Goal: Information Seeking & Learning: Compare options

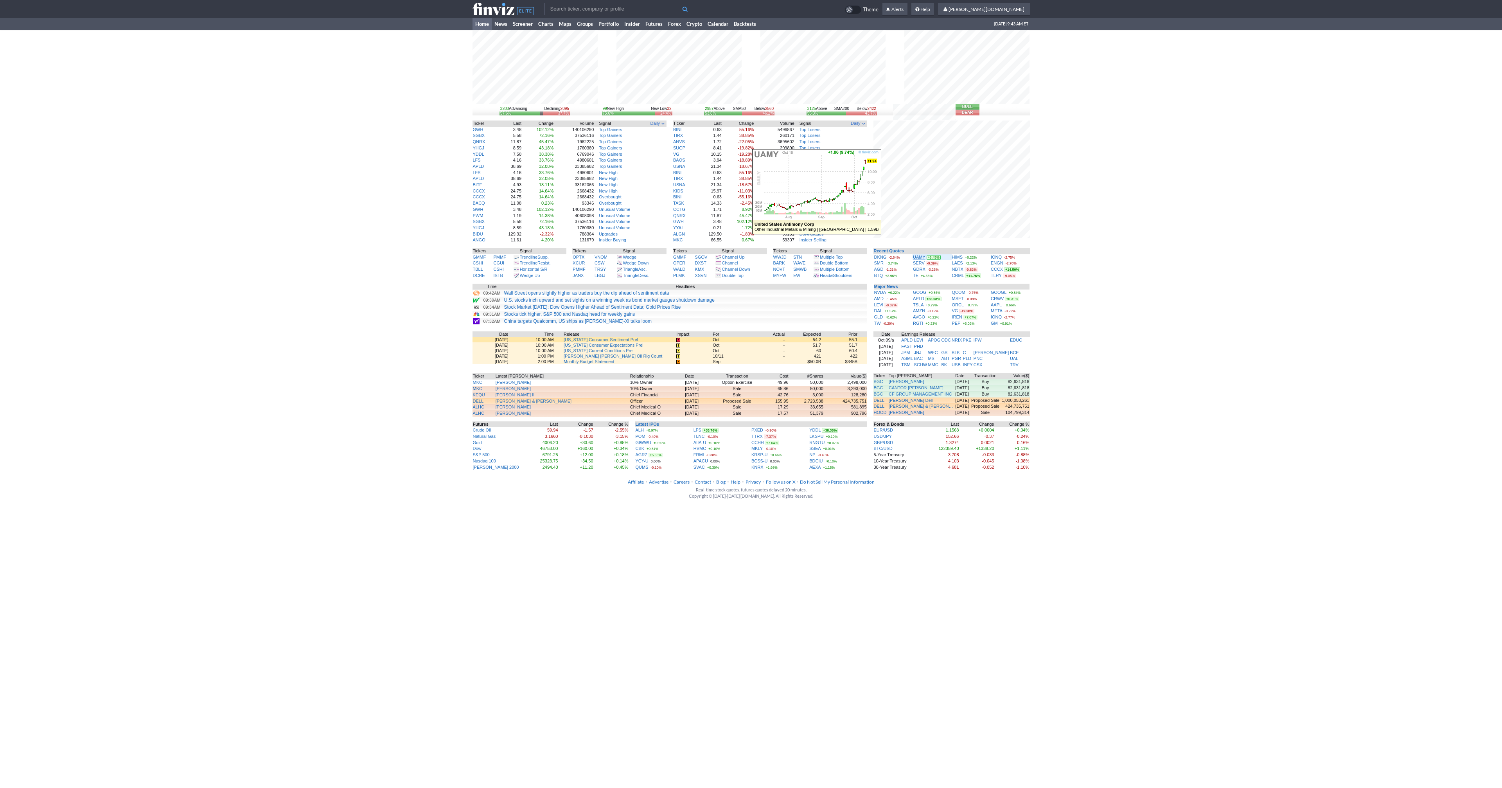
click at [920, 257] on link "UAMY" at bounding box center [919, 257] width 13 height 5
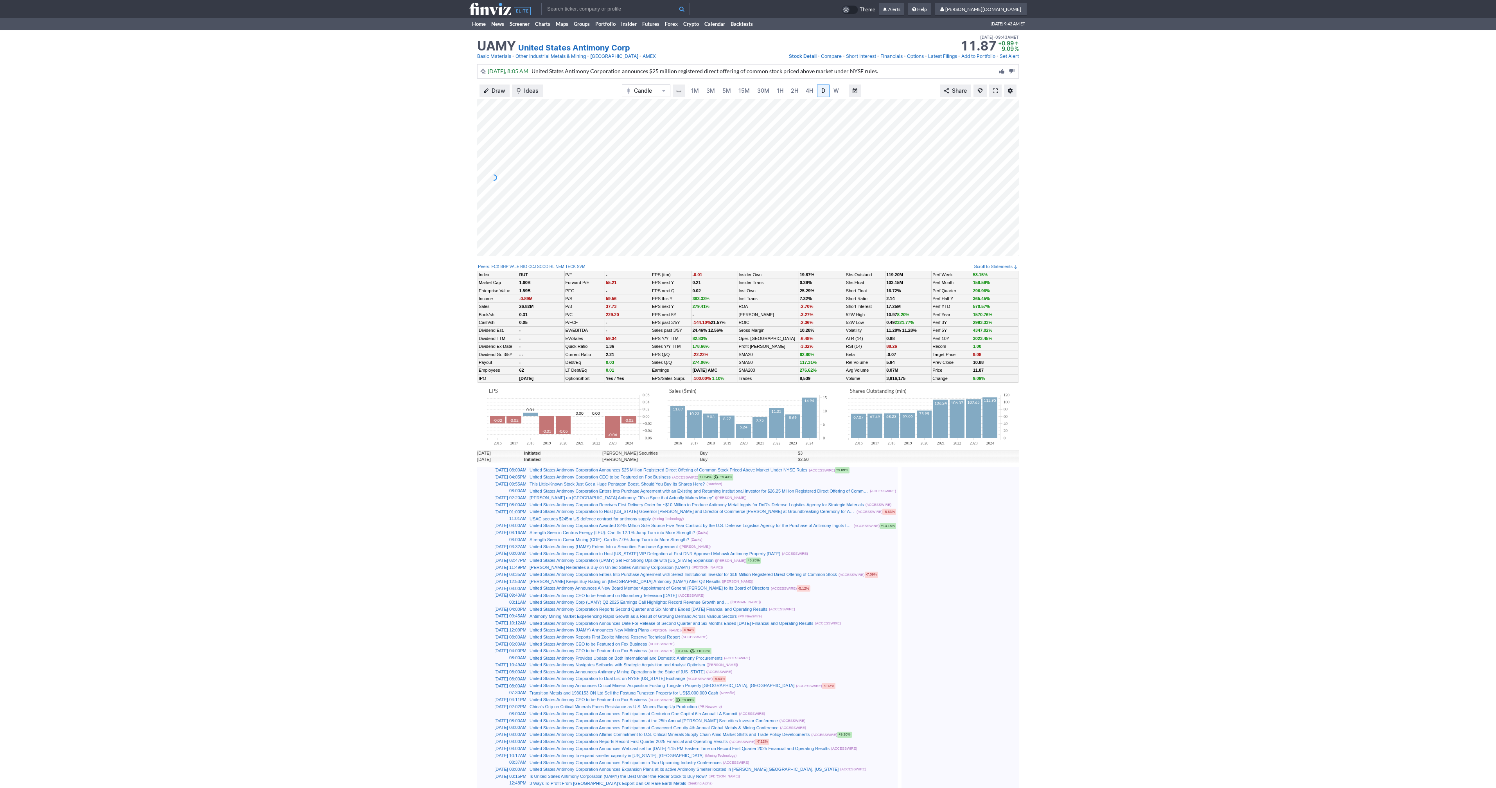
scroll to position [0, 8]
click at [994, 92] on span at bounding box center [995, 91] width 5 height 6
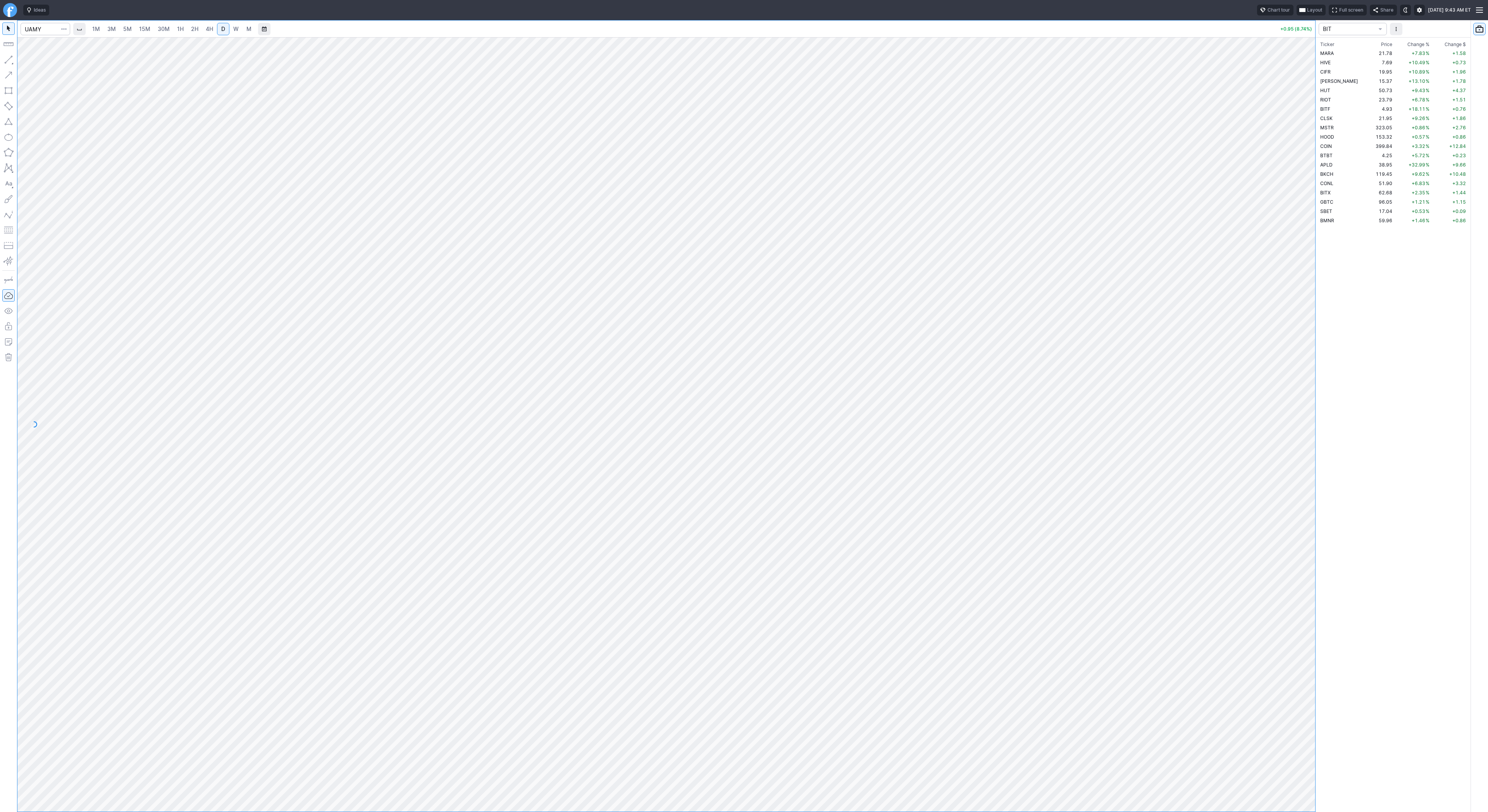
click at [13, 16] on link "Finviz.com" at bounding box center [10, 10] width 14 height 14
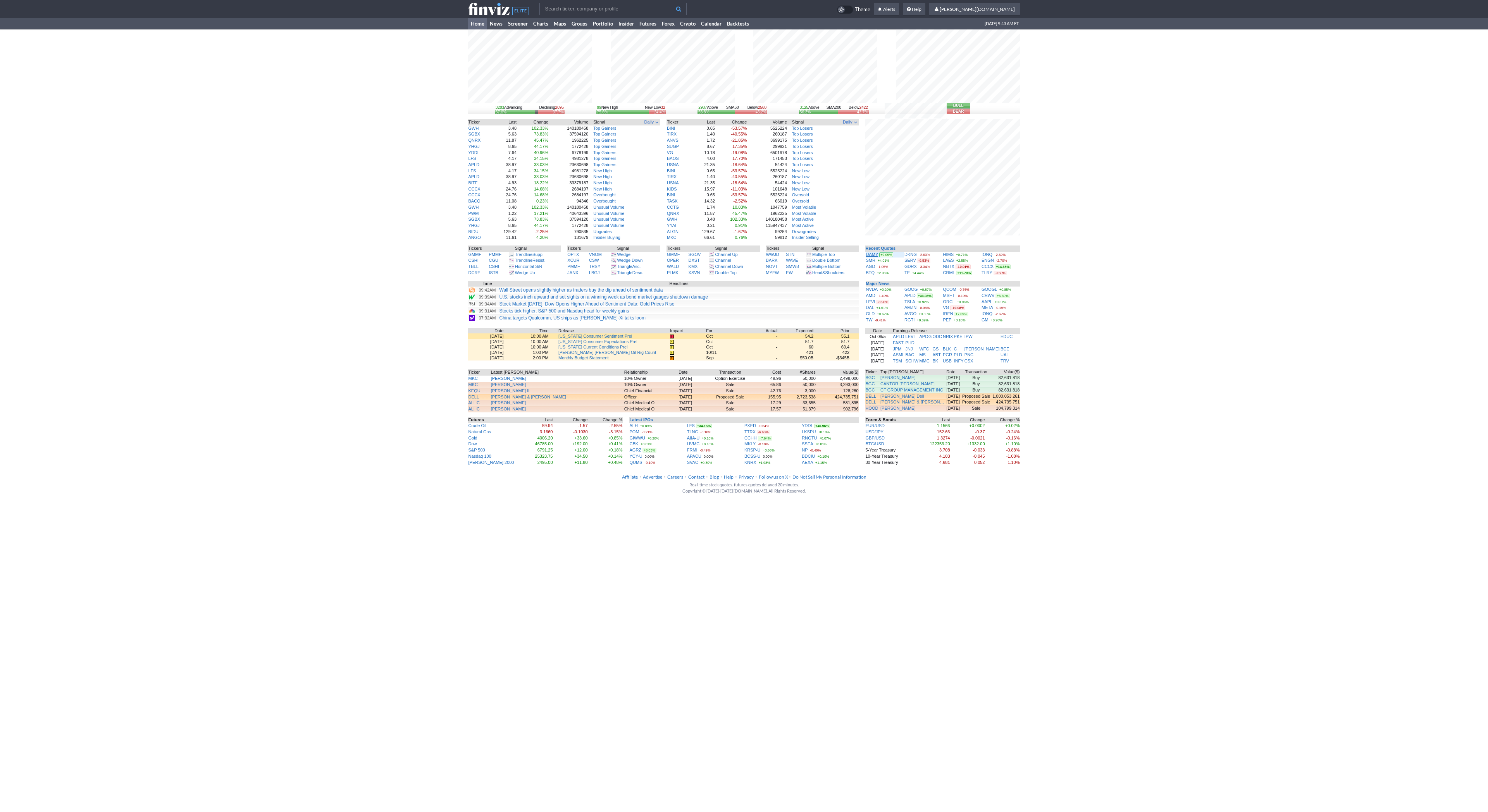
click at [869, 254] on link "UAMY" at bounding box center [872, 254] width 13 height 5
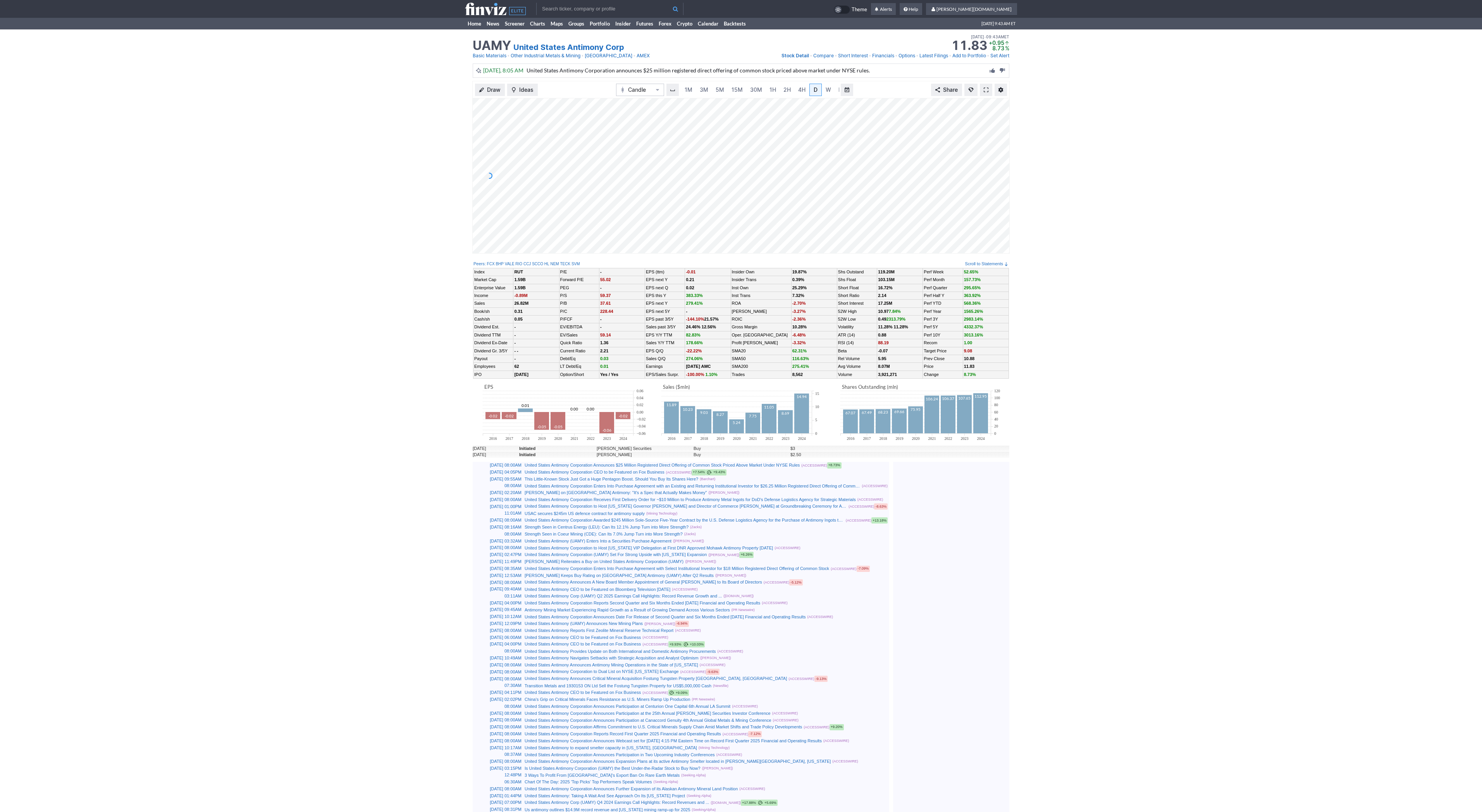
scroll to position [0, 8]
click at [985, 91] on span at bounding box center [986, 90] width 5 height 6
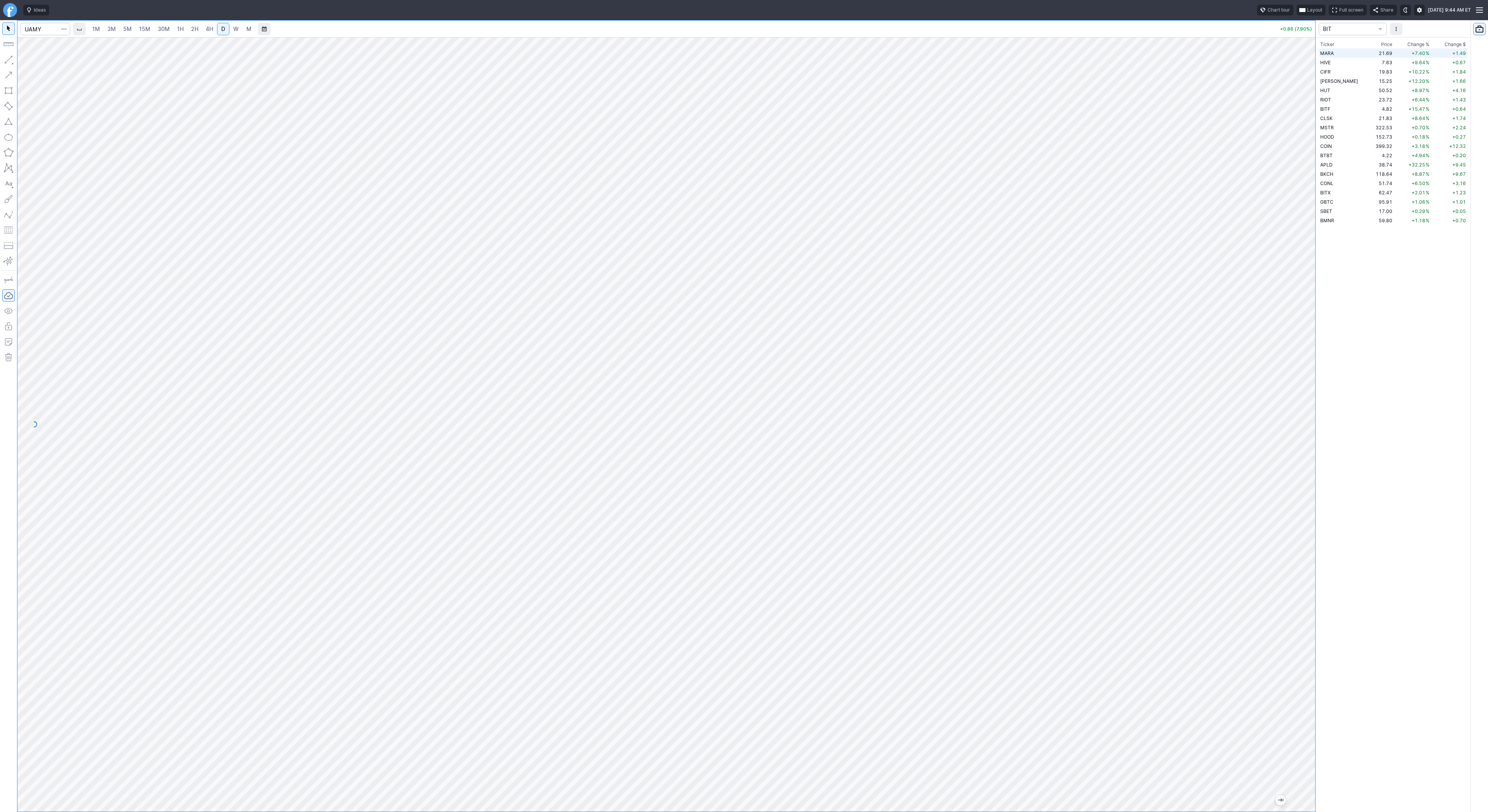
click at [1333, 55] on span "MARA" at bounding box center [1328, 53] width 14 height 6
click at [1342, 149] on td "COIN" at bounding box center [1343, 146] width 51 height 9
click at [1334, 214] on td "SBET" at bounding box center [1343, 210] width 51 height 9
click at [187, 30] on link "2H" at bounding box center [194, 29] width 14 height 13
click at [1348, 223] on td "BMNR" at bounding box center [1343, 220] width 51 height 9
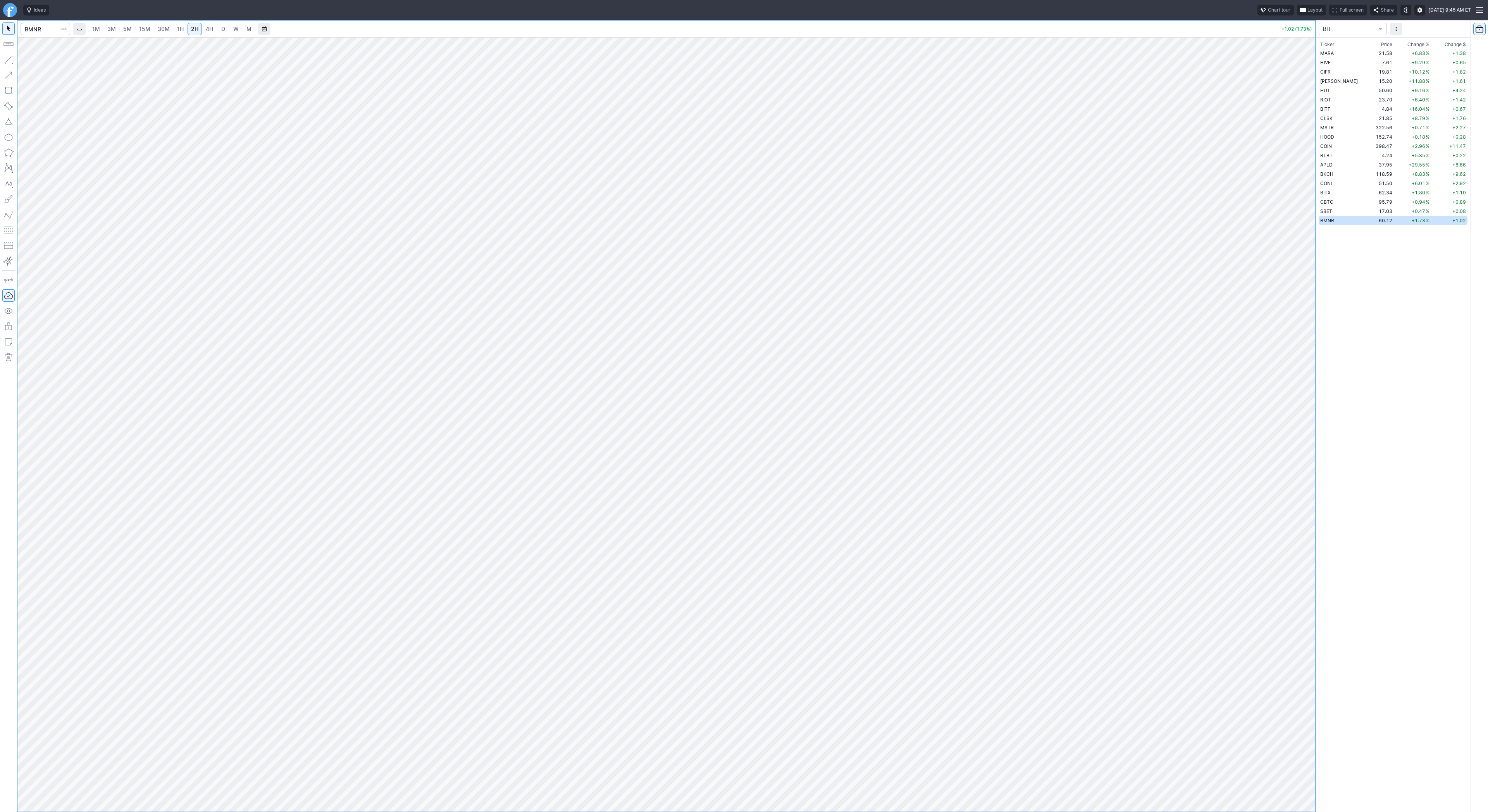
click at [222, 27] on span "D" at bounding box center [223, 29] width 4 height 7
click at [233, 29] on span "W" at bounding box center [235, 29] width 5 height 7
click at [113, 29] on span "3M" at bounding box center [111, 29] width 9 height 7
click at [132, 30] on link "5M" at bounding box center [128, 29] width 16 height 13
click at [151, 31] on link "15M" at bounding box center [145, 29] width 18 height 13
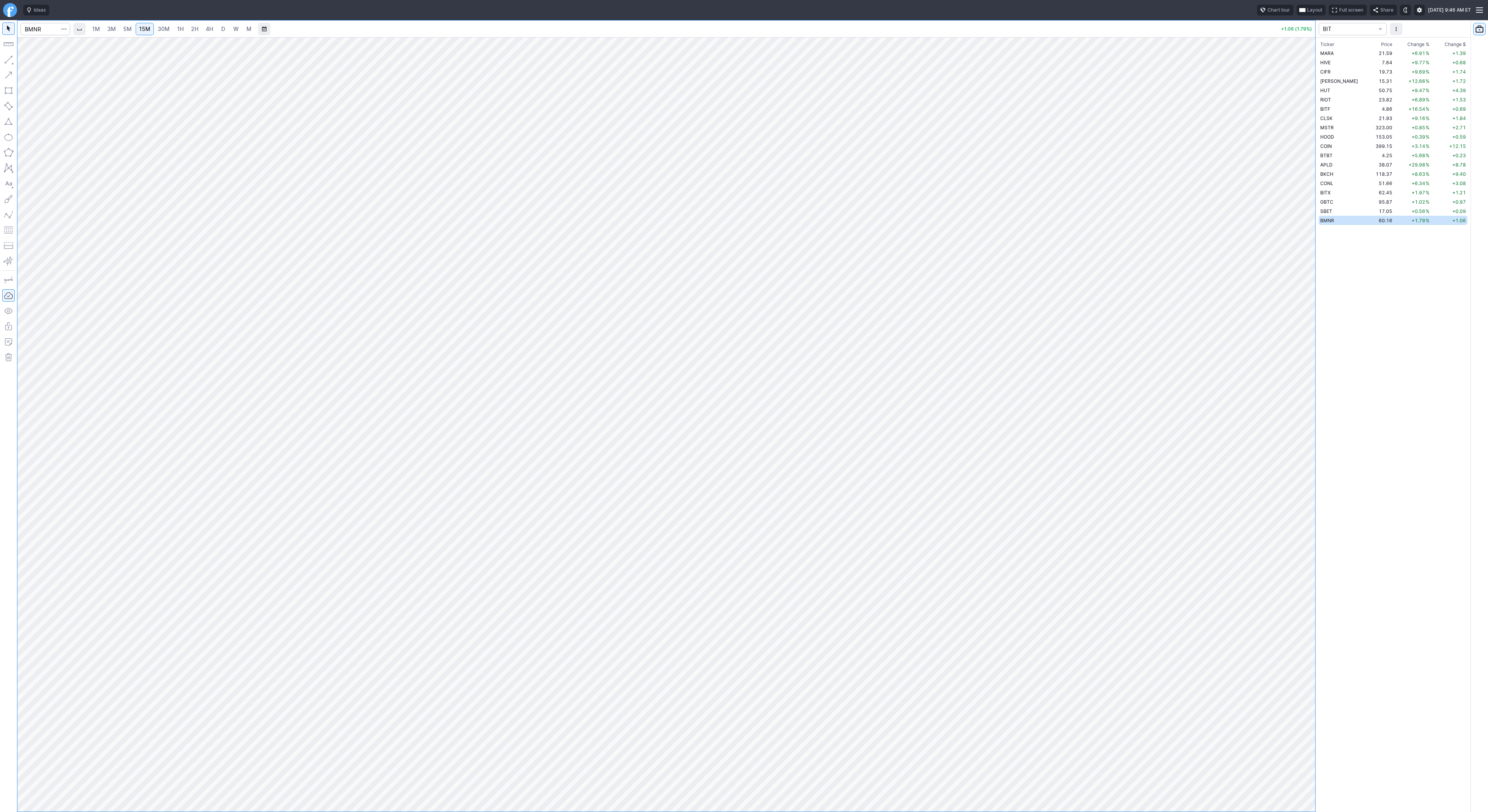
click at [163, 32] on span "30M" at bounding box center [163, 29] width 12 height 8
click at [174, 33] on link "1H" at bounding box center [180, 29] width 14 height 13
click at [189, 34] on link "2H" at bounding box center [194, 29] width 14 height 13
click at [212, 35] on link "4H" at bounding box center [209, 29] width 14 height 13
click at [1340, 212] on td "SBET" at bounding box center [1343, 210] width 51 height 9
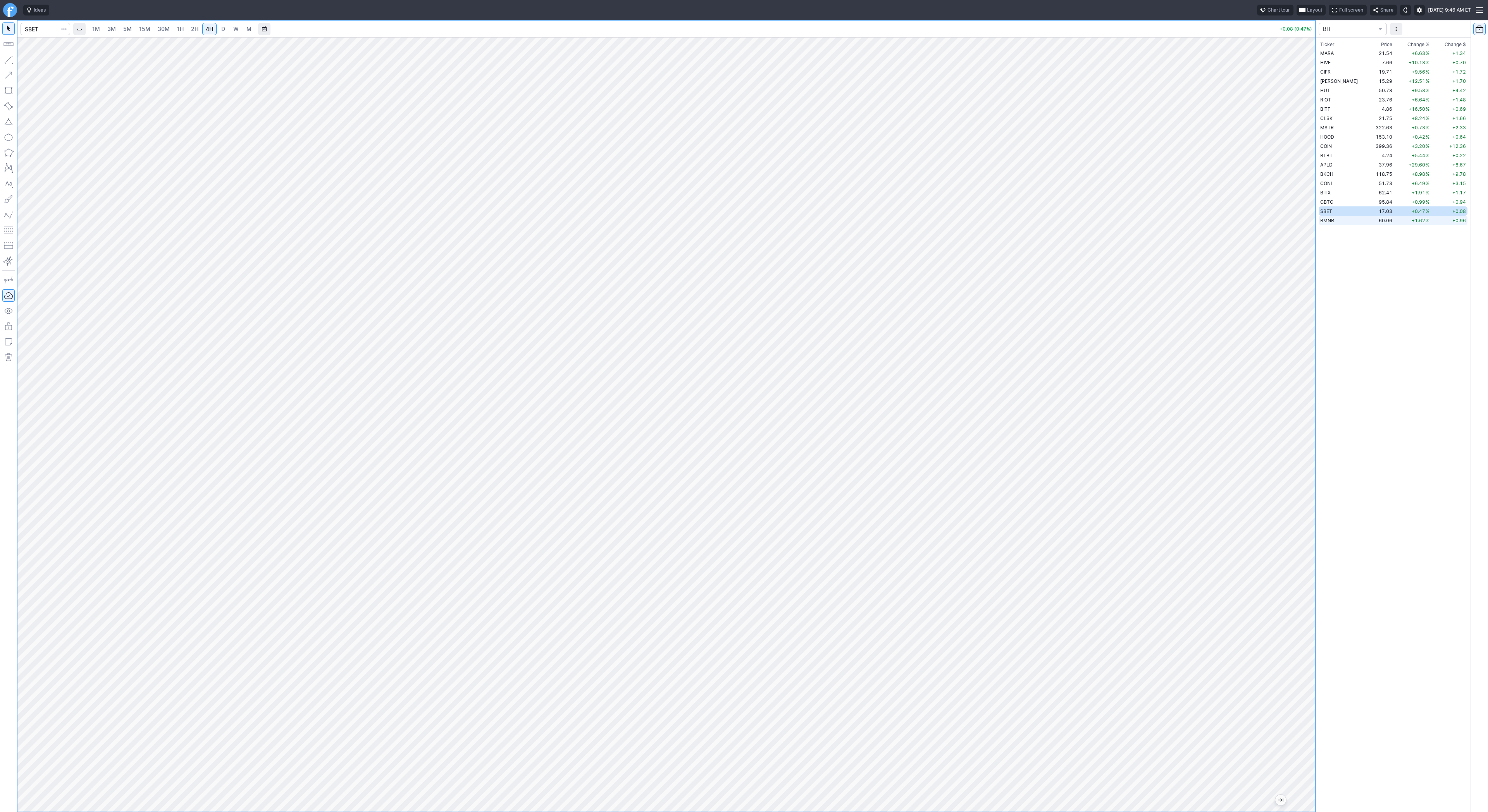
click at [1369, 224] on td "60.06" at bounding box center [1381, 220] width 25 height 9
click at [1417, 46] on span "Change %" at bounding box center [1419, 45] width 22 height 8
click at [1394, 52] on td "+29.50 %" at bounding box center [1413, 52] width 38 height 9
click at [227, 30] on link "D" at bounding box center [223, 29] width 13 height 13
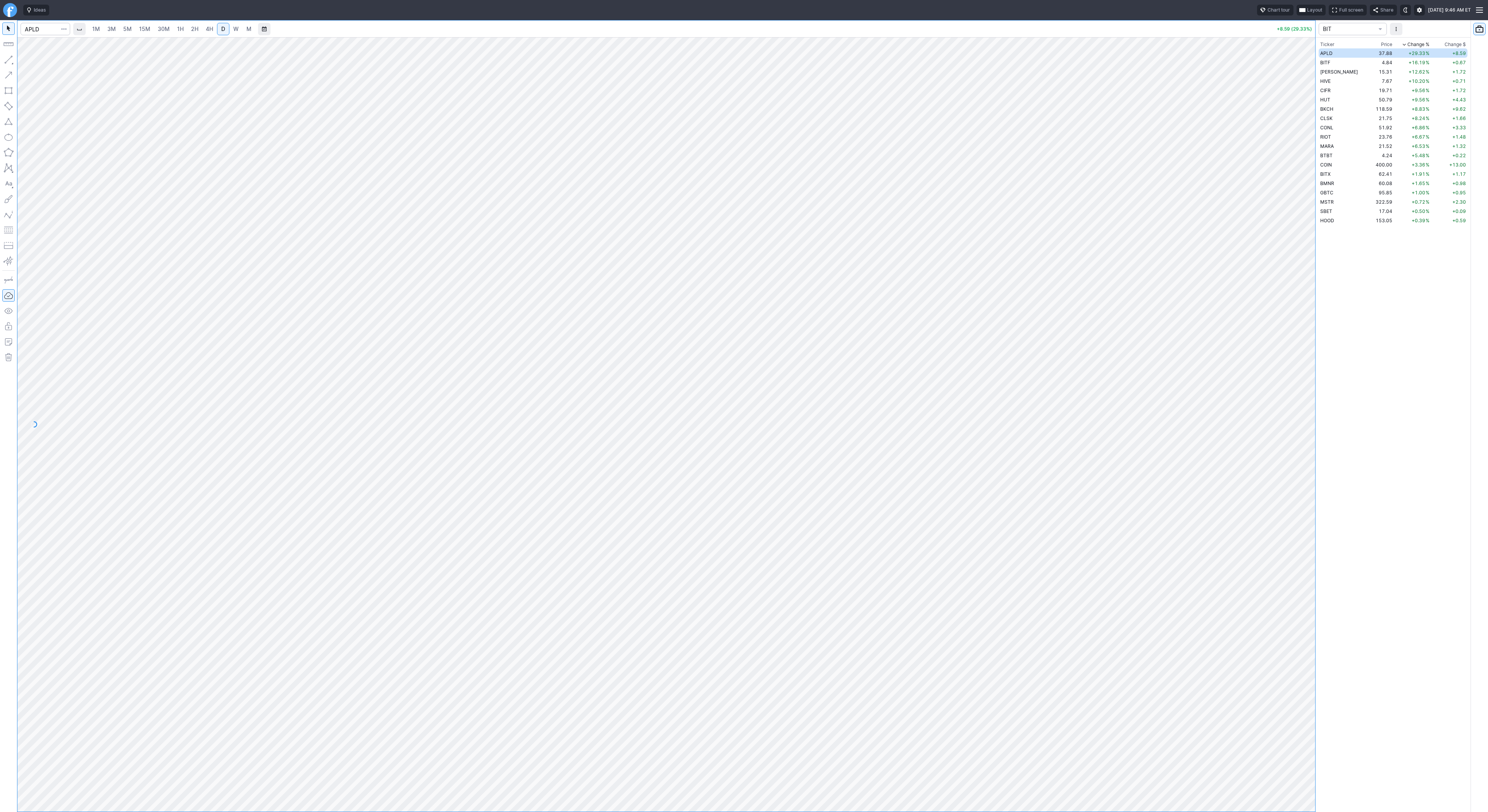
click at [243, 31] on link "M" at bounding box center [249, 29] width 13 height 13
click at [217, 28] on link "D" at bounding box center [223, 29] width 13 height 13
click at [239, 29] on link "W" at bounding box center [236, 29] width 13 height 13
click at [217, 29] on link "D" at bounding box center [223, 29] width 13 height 13
click at [1369, 180] on td "59.61" at bounding box center [1381, 182] width 25 height 9
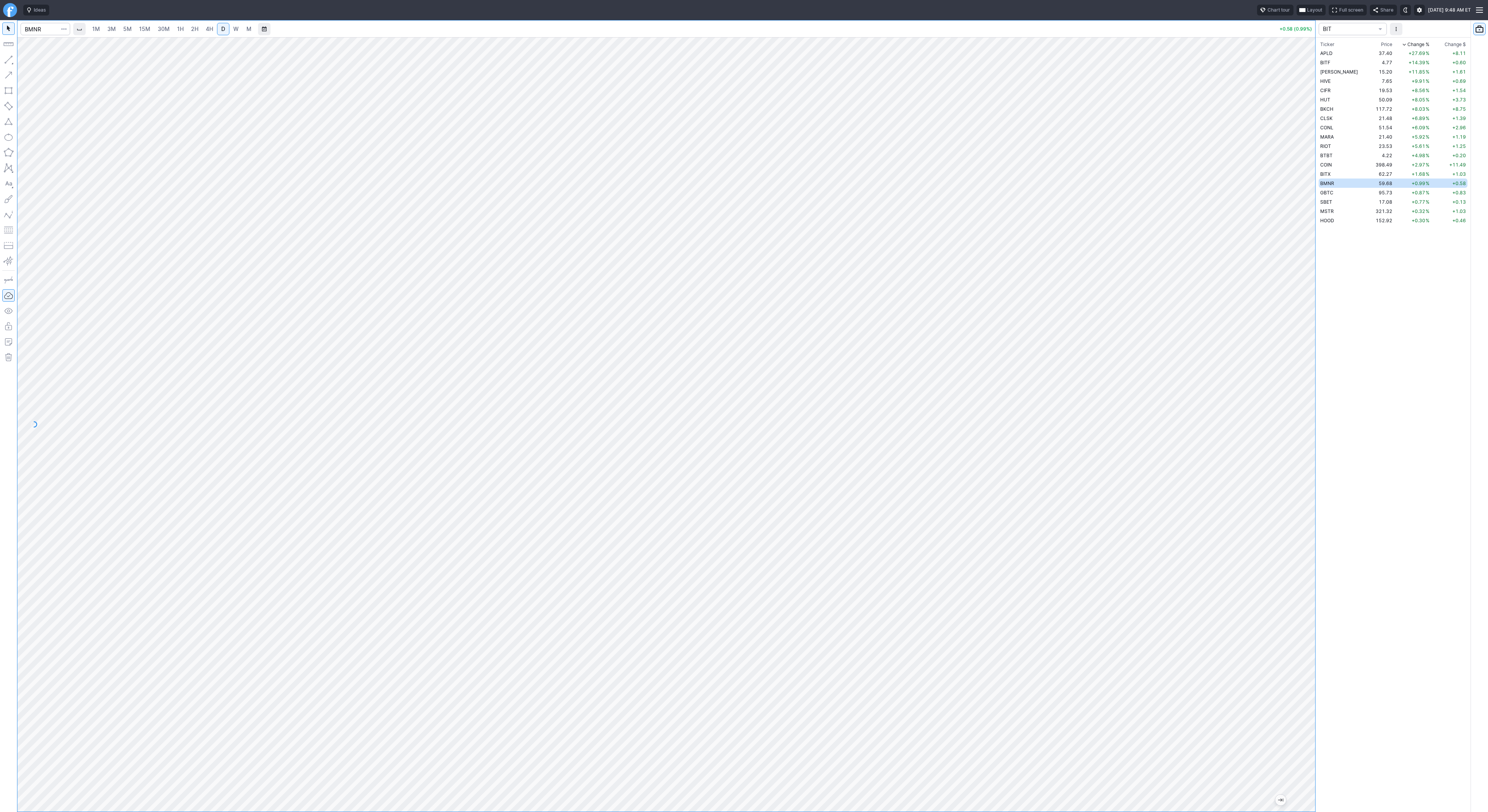
click at [163, 31] on span "30M" at bounding box center [163, 29] width 12 height 7
click at [1323, 194] on span "GBTC" at bounding box center [1327, 193] width 13 height 6
click at [1369, 112] on td "50.07" at bounding box center [1381, 108] width 25 height 9
click at [218, 32] on link "D" at bounding box center [223, 29] width 13 height 13
click at [30, 64] on span "Line" at bounding box center [46, 61] width 32 height 8
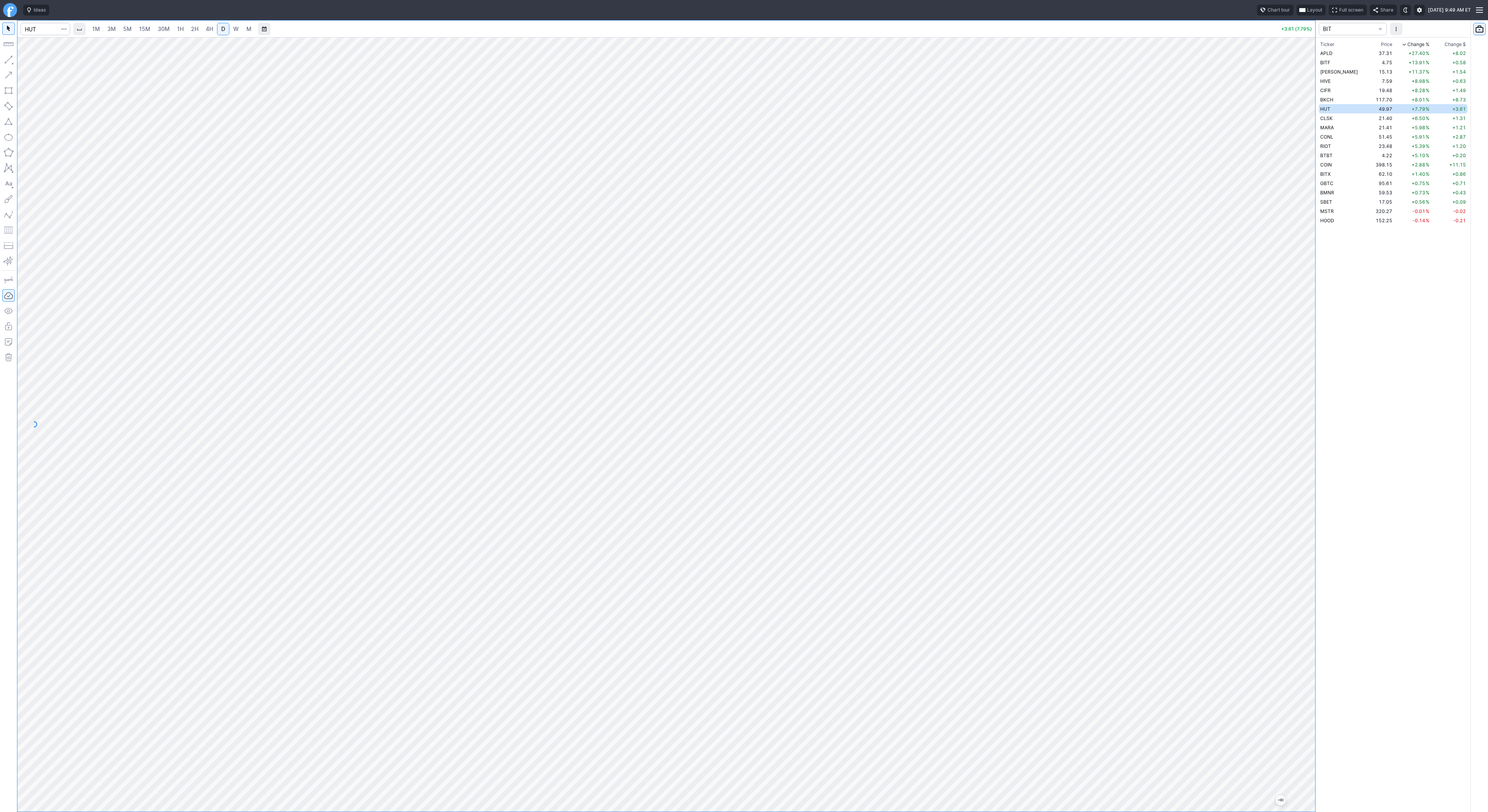
click at [29, 62] on div "Line Vertical line Horizontal line Curve" at bounding box center [41, 77] width 51 height 49
click at [37, 62] on span "Line" at bounding box center [46, 61] width 32 height 8
click at [1328, 191] on span "BMNR" at bounding box center [1328, 193] width 14 height 6
click at [117, 34] on link "3M" at bounding box center [112, 29] width 16 height 13
click at [177, 28] on span "1H" at bounding box center [180, 29] width 7 height 7
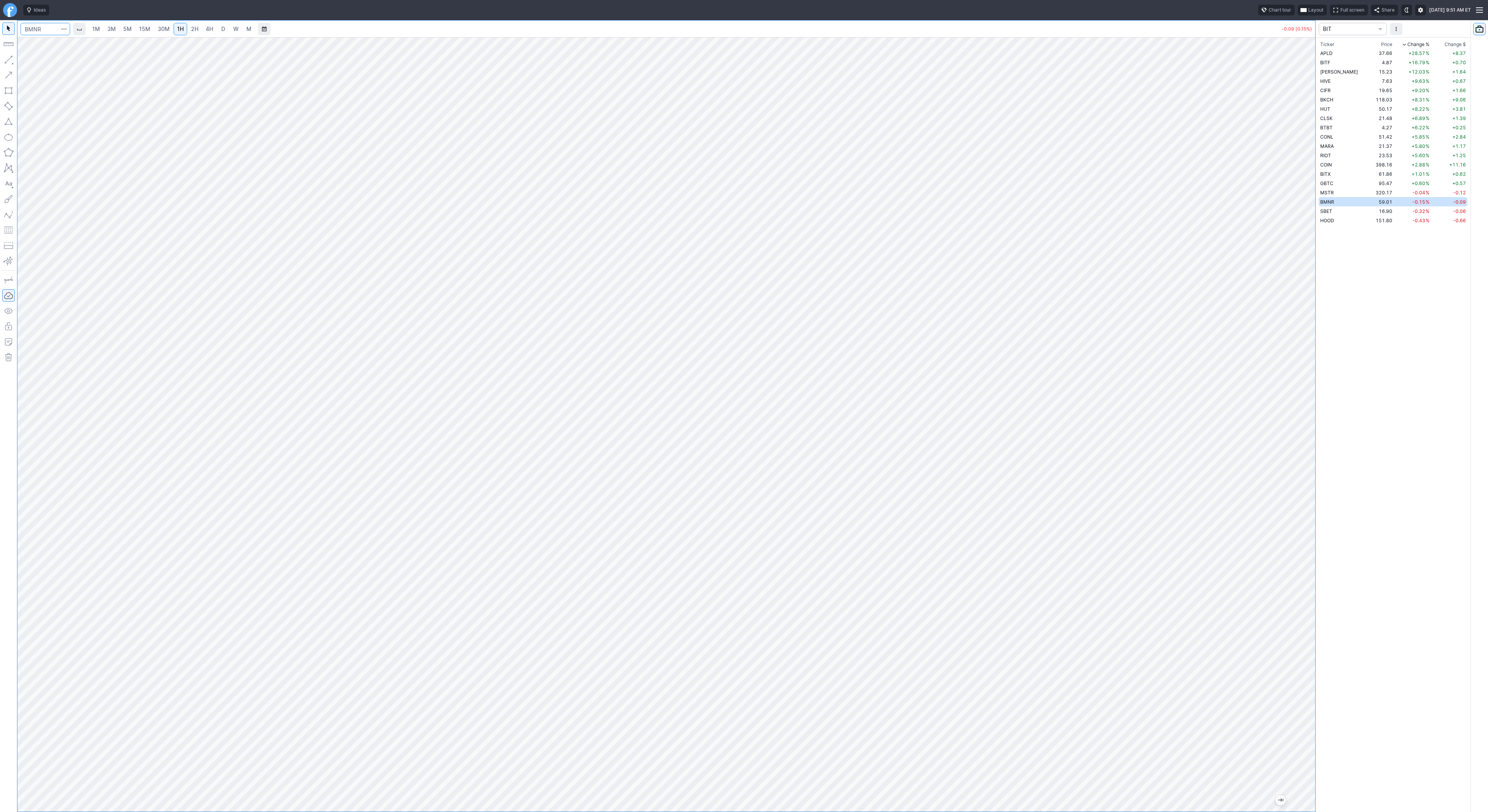
click at [53, 32] on input "Search" at bounding box center [46, 29] width 50 height 13
type input "eth"
click at [79, 146] on span "ereum / USD" at bounding box center [73, 144] width 28 height 6
click at [195, 29] on span "2H" at bounding box center [194, 29] width 7 height 7
click at [206, 28] on span "4H" at bounding box center [209, 29] width 7 height 7
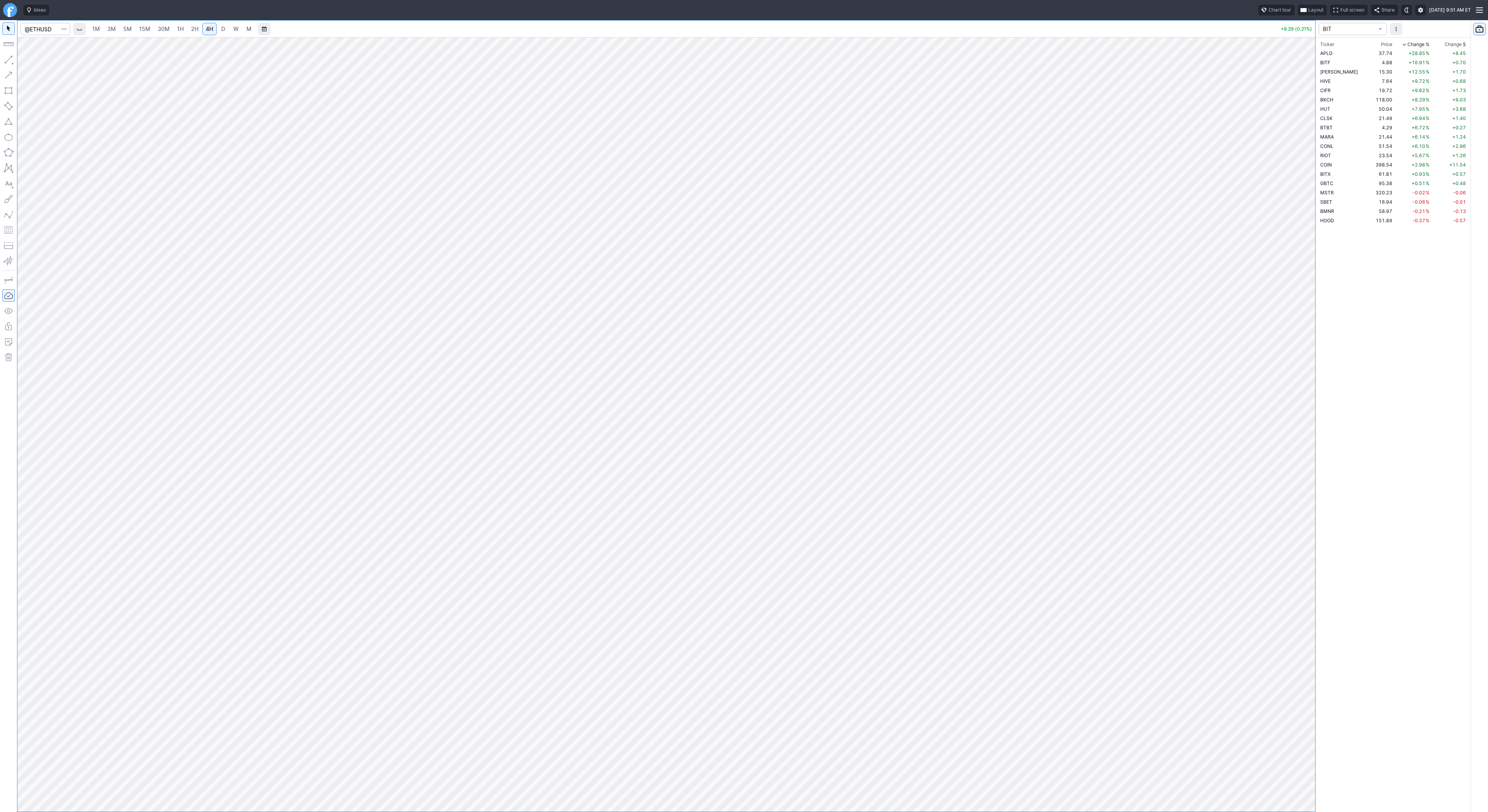
click at [221, 27] on span "D" at bounding box center [223, 29] width 5 height 8
click at [235, 32] on span "W" at bounding box center [235, 29] width 5 height 7
click at [194, 32] on span "2H" at bounding box center [194, 29] width 7 height 7
click at [221, 31] on span "D" at bounding box center [223, 29] width 4 height 7
drag, startPoint x: 1306, startPoint y: 249, endPoint x: 1316, endPoint y: 304, distance: 55.9
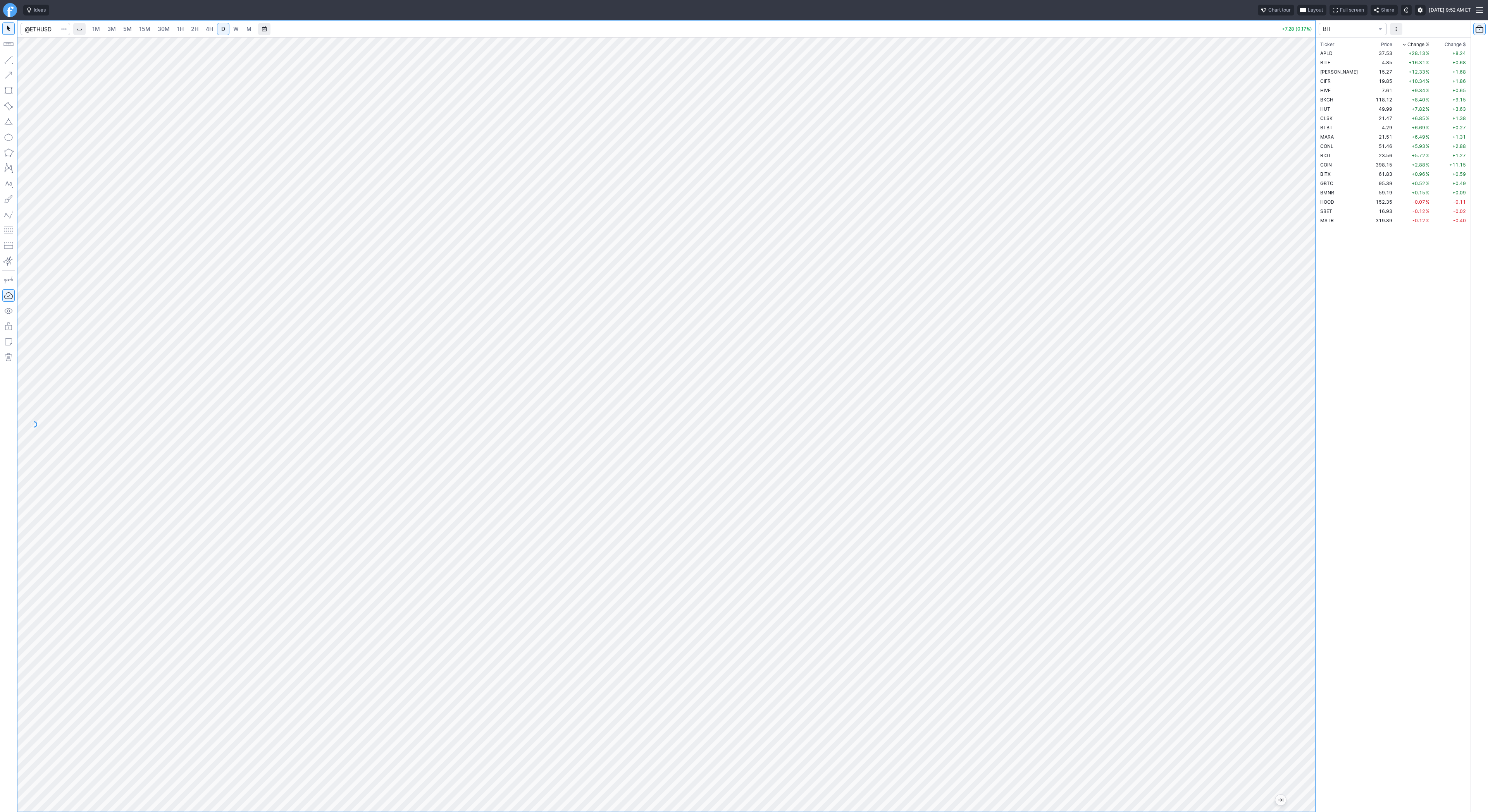
click at [1316, 306] on div "1M 3M 5M 15M 30M 1H 2H 4H D W M +7.28 (0.17%) BIT Ticker Price Chg.% Change % C…" at bounding box center [744, 416] width 1488 height 792
click at [1371, 63] on td "4.86" at bounding box center [1381, 61] width 25 height 9
click at [237, 27] on span "W" at bounding box center [235, 29] width 5 height 7
click at [225, 27] on link "D" at bounding box center [223, 29] width 13 height 13
click at [35, 30] on input "Search" at bounding box center [46, 29] width 50 height 13
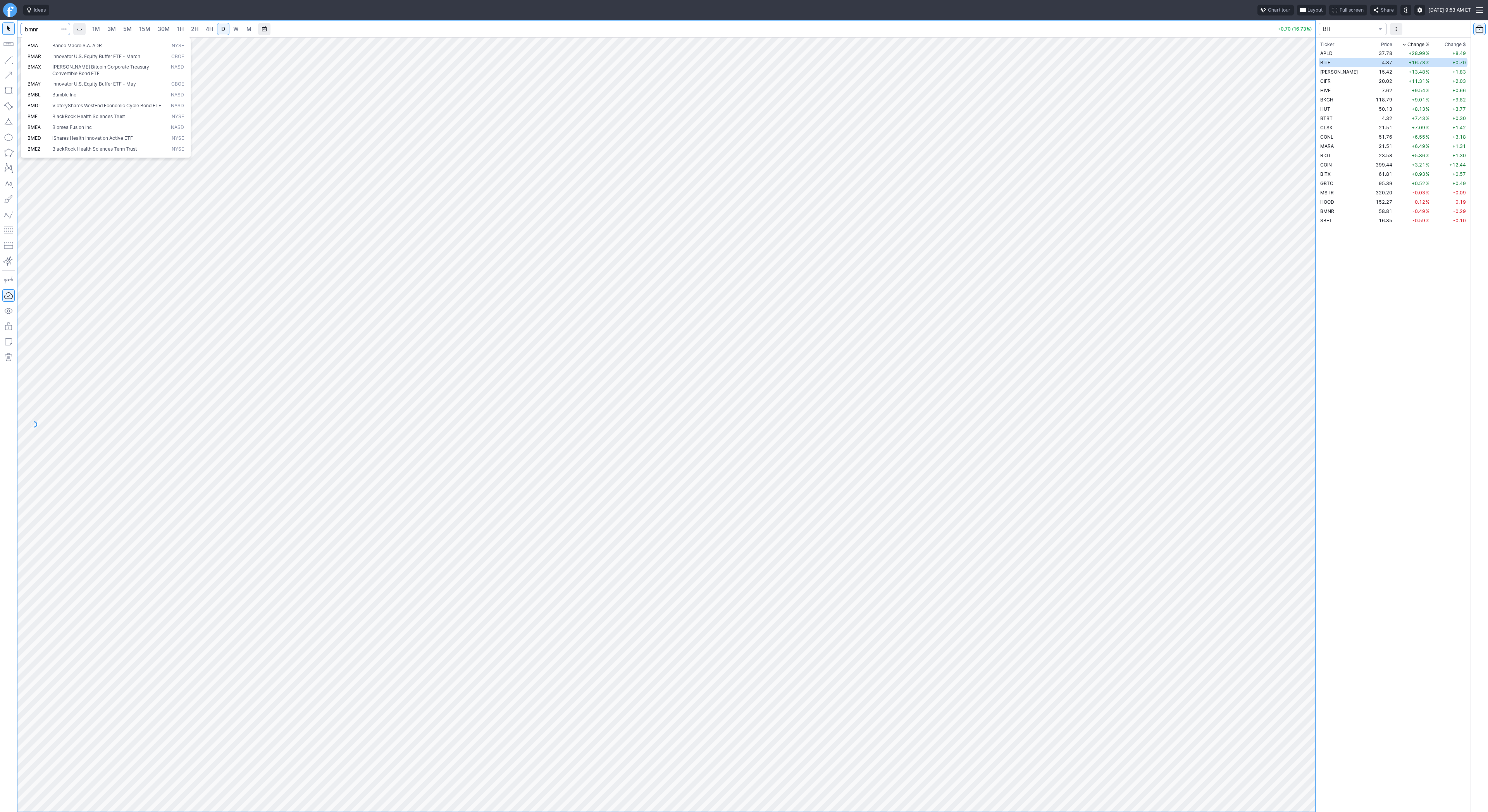
type input "bmnr"
click at [1338, 224] on td "SBET" at bounding box center [1343, 220] width 51 height 9
click at [1339, 221] on td "SBET" at bounding box center [1343, 220] width 51 height 9
click at [1330, 209] on span "BMNR" at bounding box center [1328, 211] width 14 height 6
click at [123, 30] on span "5M" at bounding box center [127, 29] width 9 height 7
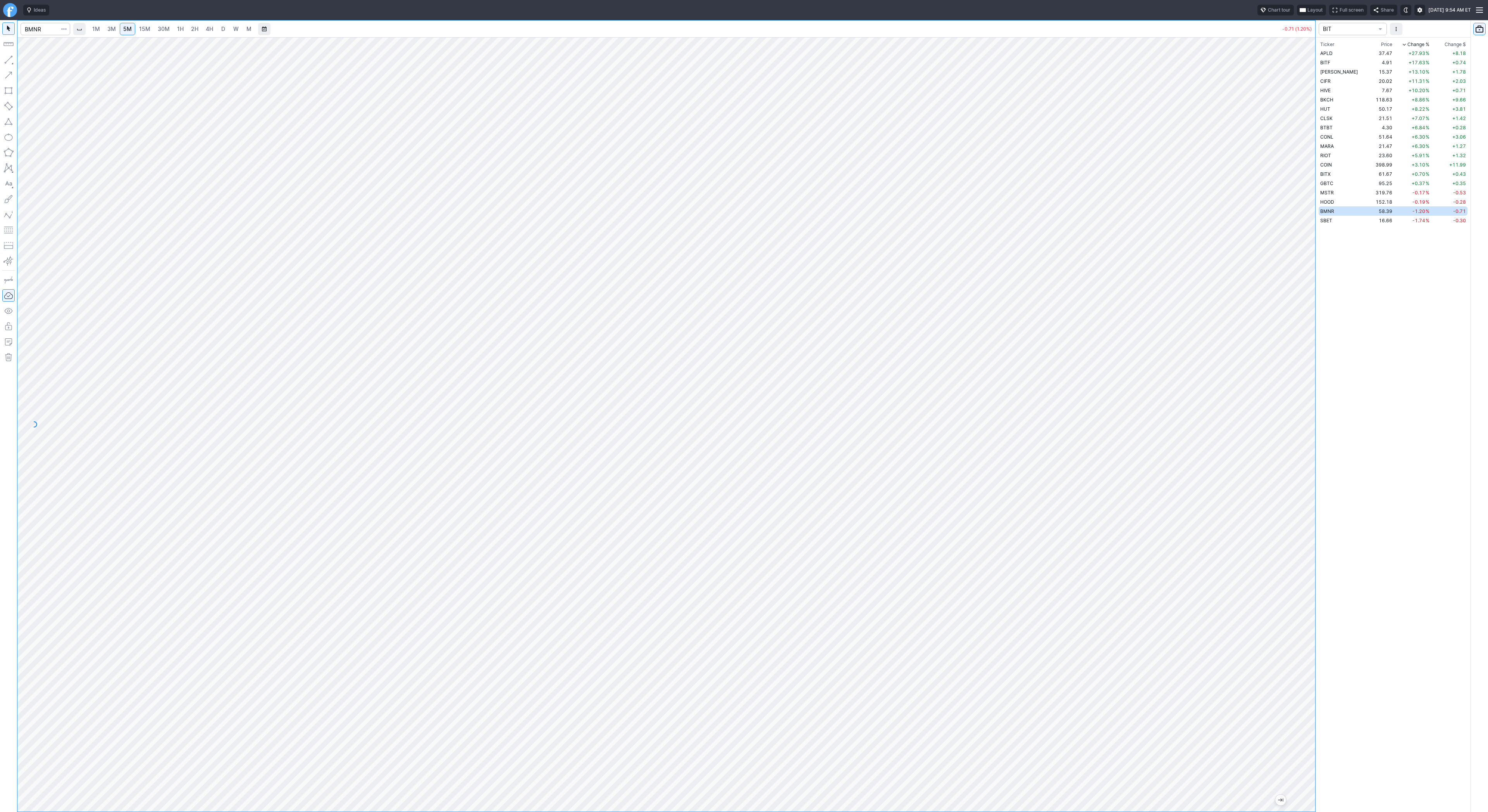
click at [178, 32] on span "1H" at bounding box center [180, 29] width 7 height 8
click at [192, 31] on span "2H" at bounding box center [194, 29] width 7 height 7
click at [29, 61] on button "Line" at bounding box center [42, 61] width 46 height 11
click at [1394, 63] on td "+18.47 %" at bounding box center [1413, 61] width 38 height 9
click at [1394, 70] on td "+13.50 %" at bounding box center [1413, 71] width 38 height 9
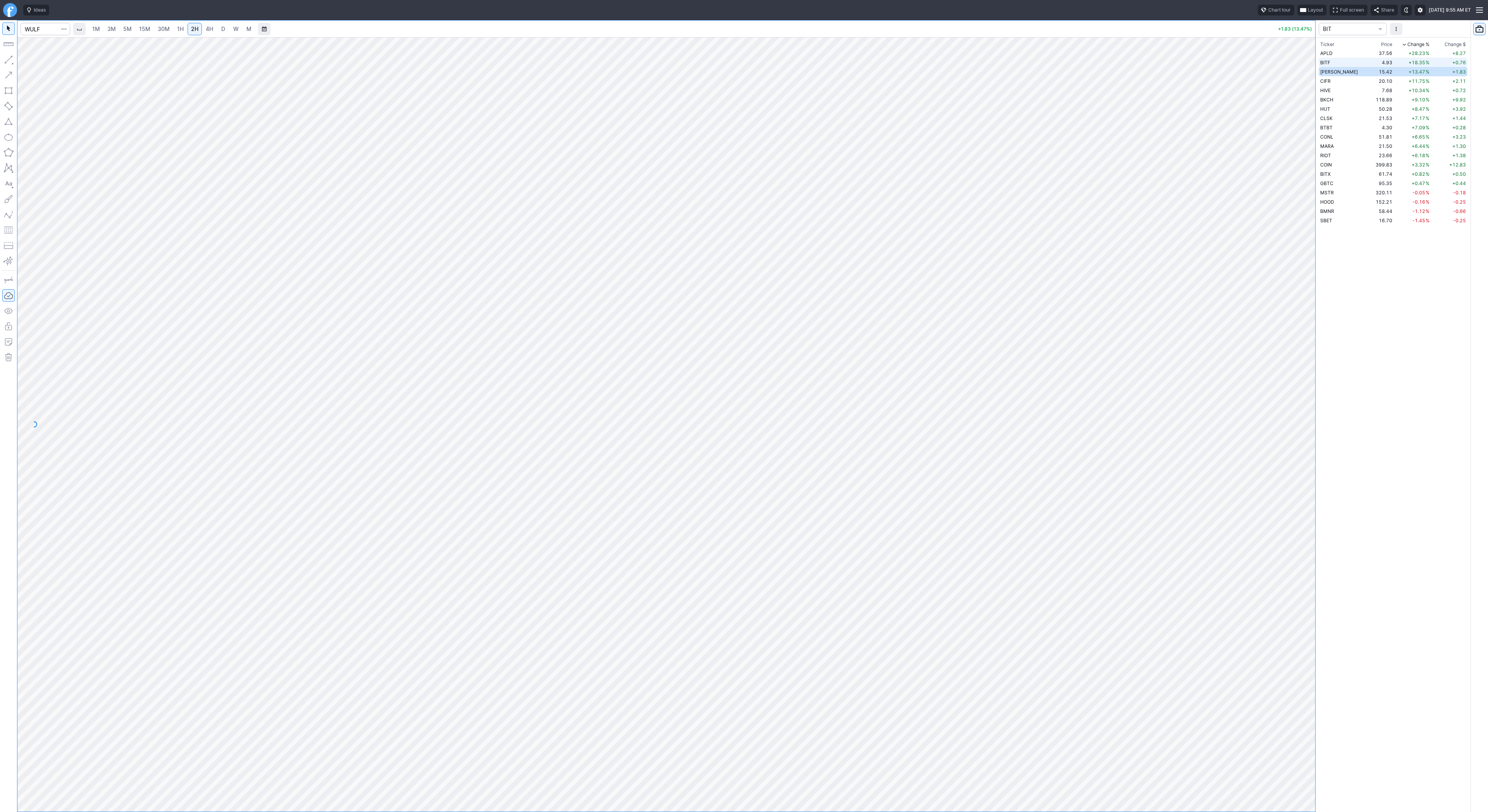
click at [1379, 60] on td "4.93" at bounding box center [1381, 61] width 25 height 9
click at [1373, 73] on td "15.41" at bounding box center [1381, 71] width 25 height 9
click at [1369, 81] on td "19.97" at bounding box center [1381, 80] width 25 height 9
click at [235, 29] on span "W" at bounding box center [235, 29] width 5 height 7
click at [1321, 91] on span "HIVE" at bounding box center [1326, 90] width 11 height 6
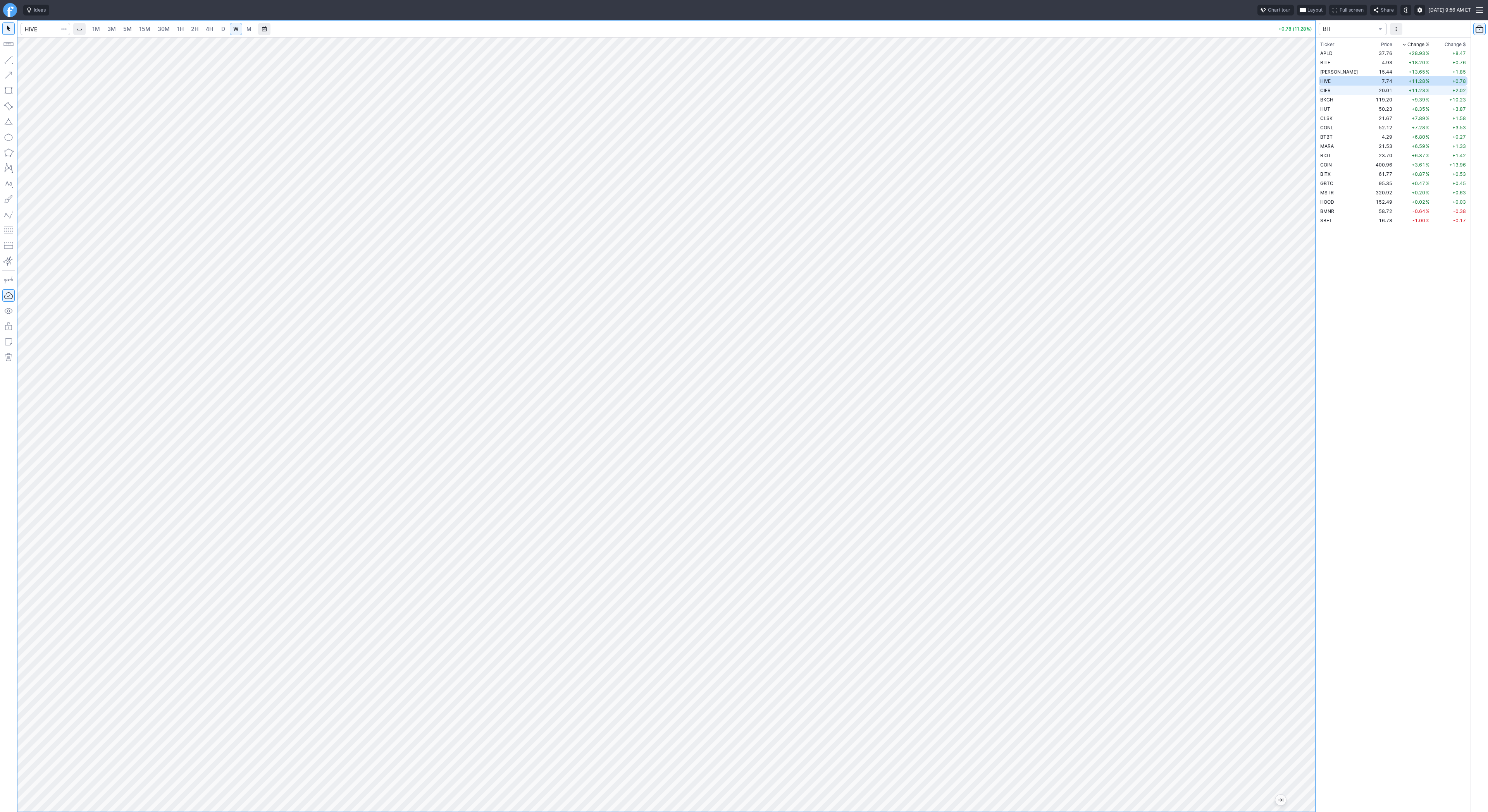
click at [1338, 90] on td "CIFR" at bounding box center [1343, 89] width 51 height 9
click at [1335, 101] on td "BKCH" at bounding box center [1343, 99] width 51 height 9
click at [1332, 108] on td "HUT" at bounding box center [1343, 108] width 51 height 9
click at [1334, 117] on td "CLSK" at bounding box center [1343, 118] width 51 height 9
click at [1333, 128] on td "CONL" at bounding box center [1343, 127] width 51 height 9
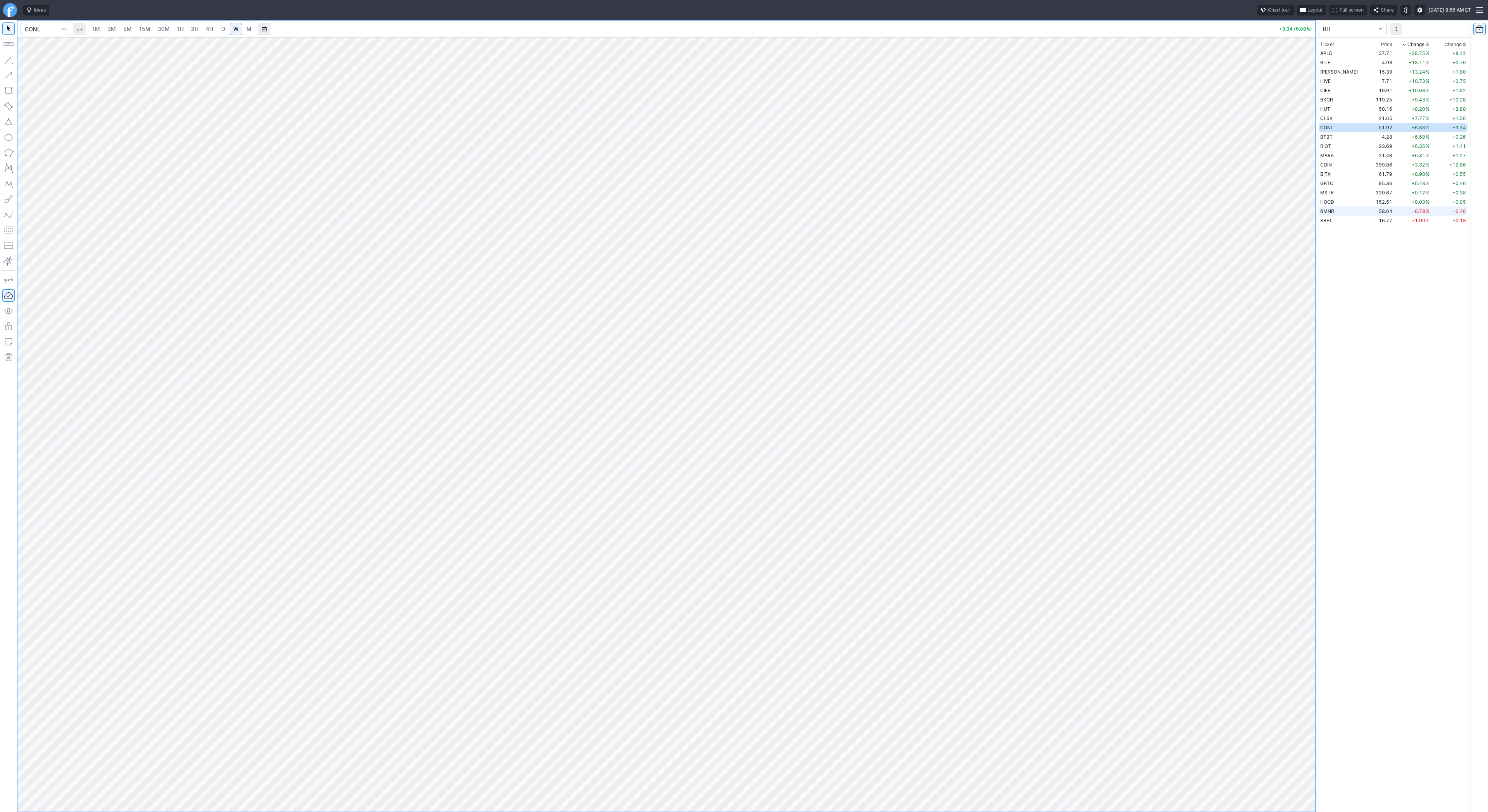
click at [1339, 209] on td "BMNR" at bounding box center [1343, 210] width 51 height 9
click at [219, 33] on link "D" at bounding box center [223, 29] width 13 height 13
click at [237, 33] on span "W" at bounding box center [235, 29] width 5 height 8
click at [32, 29] on input "Search" at bounding box center [46, 29] width 50 height 13
type input "coin"
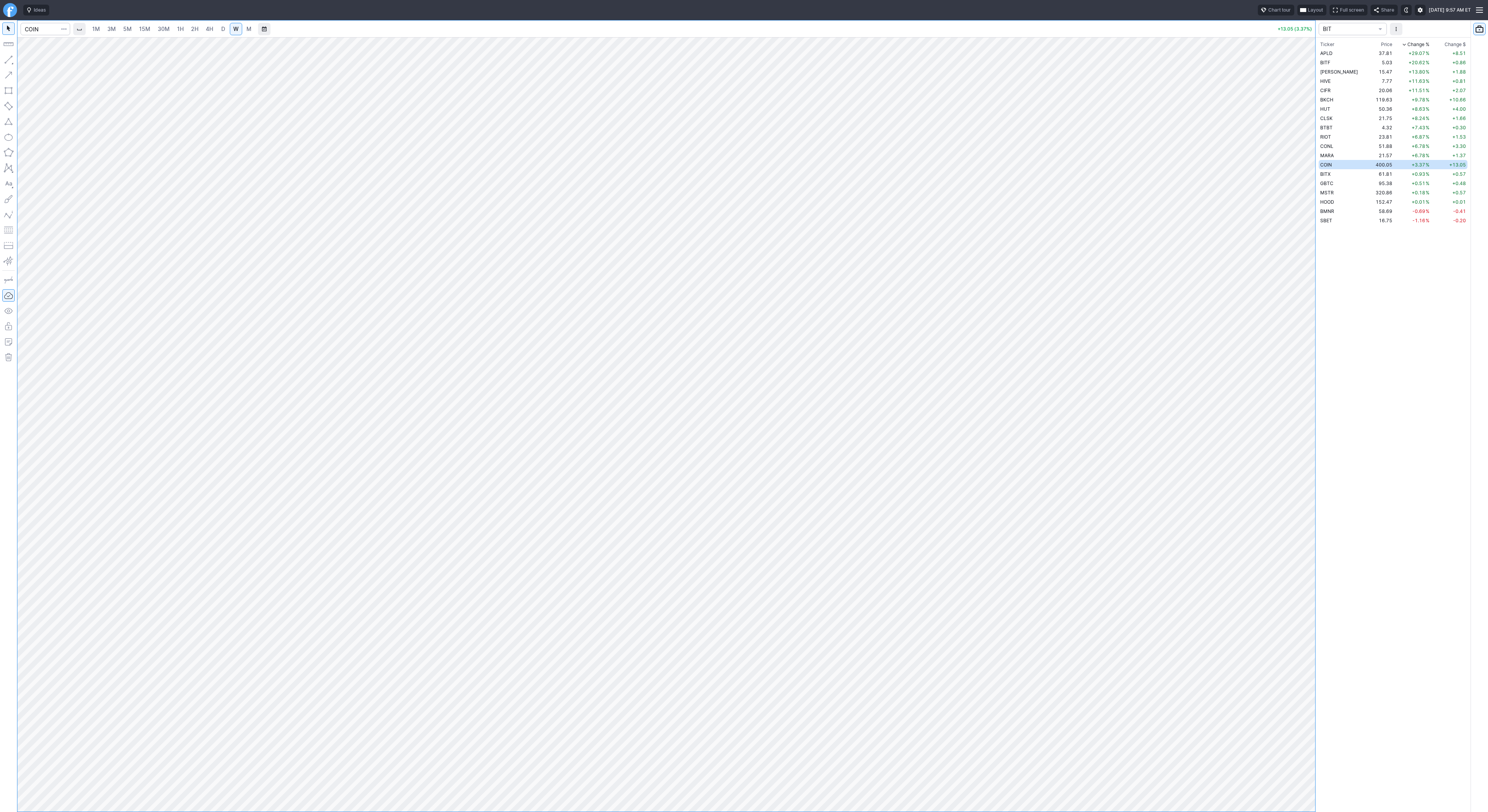
click at [217, 32] on link "D" at bounding box center [223, 29] width 13 height 13
click at [1369, 209] on td "58.67" at bounding box center [1381, 210] width 25 height 9
click at [1369, 194] on td "320.67" at bounding box center [1381, 192] width 25 height 9
click at [1335, 214] on td "BMNR" at bounding box center [1343, 210] width 51 height 9
click at [112, 30] on span "3M" at bounding box center [111, 29] width 9 height 7
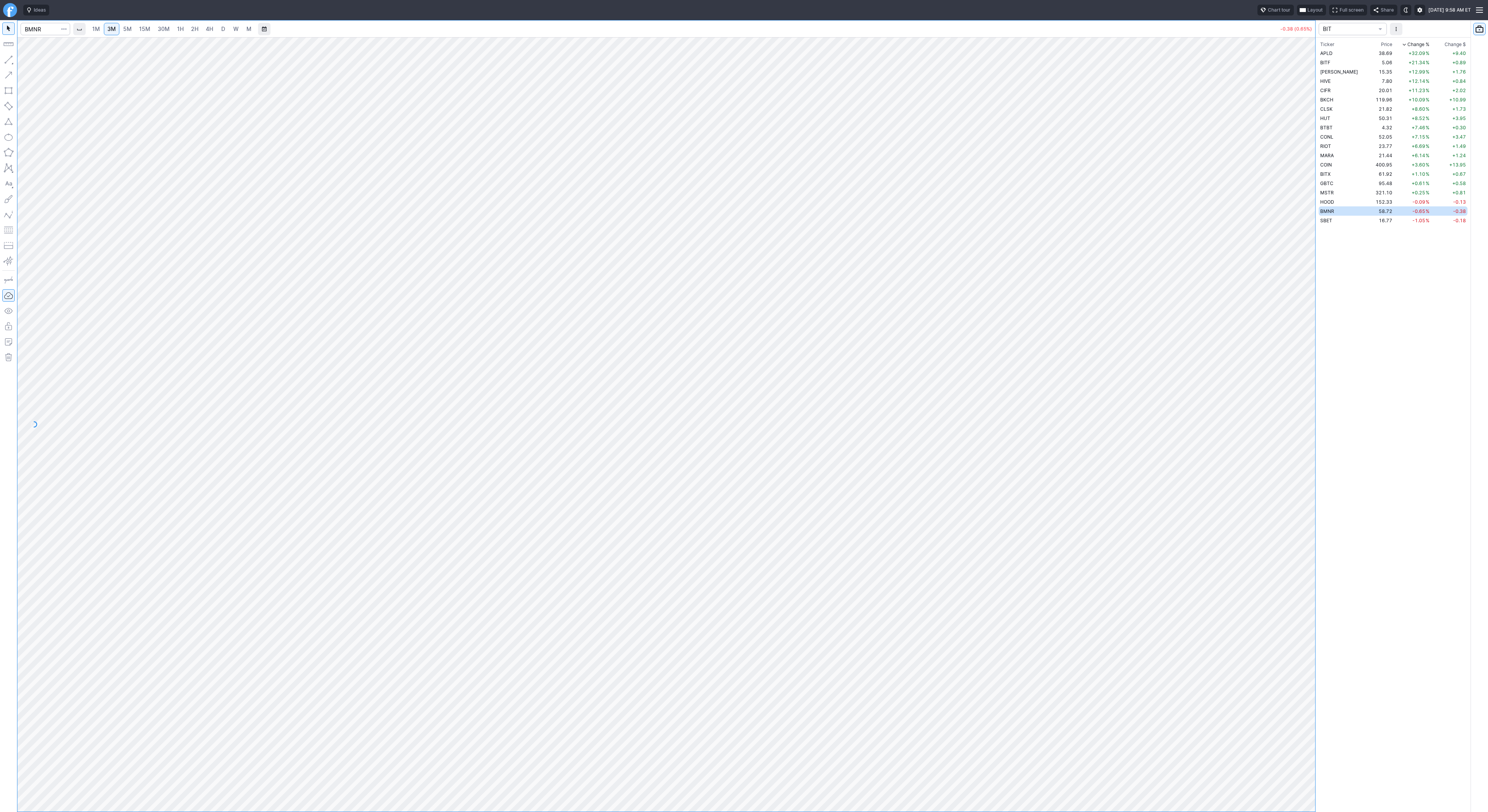
click at [132, 30] on link "5M" at bounding box center [128, 29] width 16 height 13
click at [158, 30] on span "30M" at bounding box center [163, 29] width 12 height 7
click at [177, 30] on span "1H" at bounding box center [180, 29] width 7 height 7
click at [10, 58] on button "button" at bounding box center [8, 59] width 13 height 13
click at [17, 59] on div "Line Vertical line Horizontal line Curve" at bounding box center [42, 77] width 50 height 49
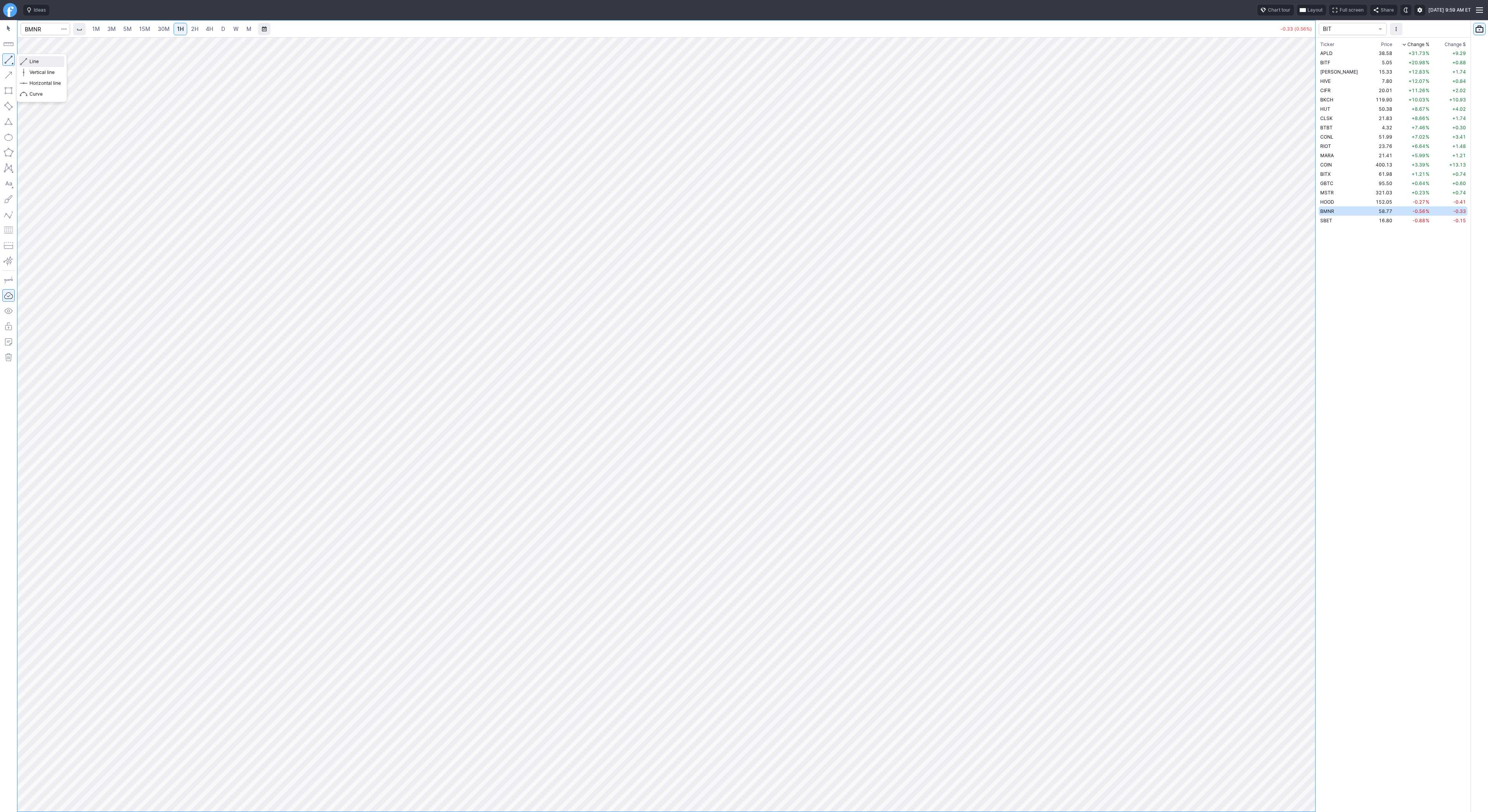
click at [41, 63] on span "Line" at bounding box center [46, 61] width 32 height 8
click at [1369, 223] on td "16.79" at bounding box center [1381, 220] width 25 height 9
click at [30, 61] on span "Line" at bounding box center [46, 61] width 32 height 8
click at [36, 32] on input "Search" at bounding box center [46, 29] width 50 height 13
type input "iren"
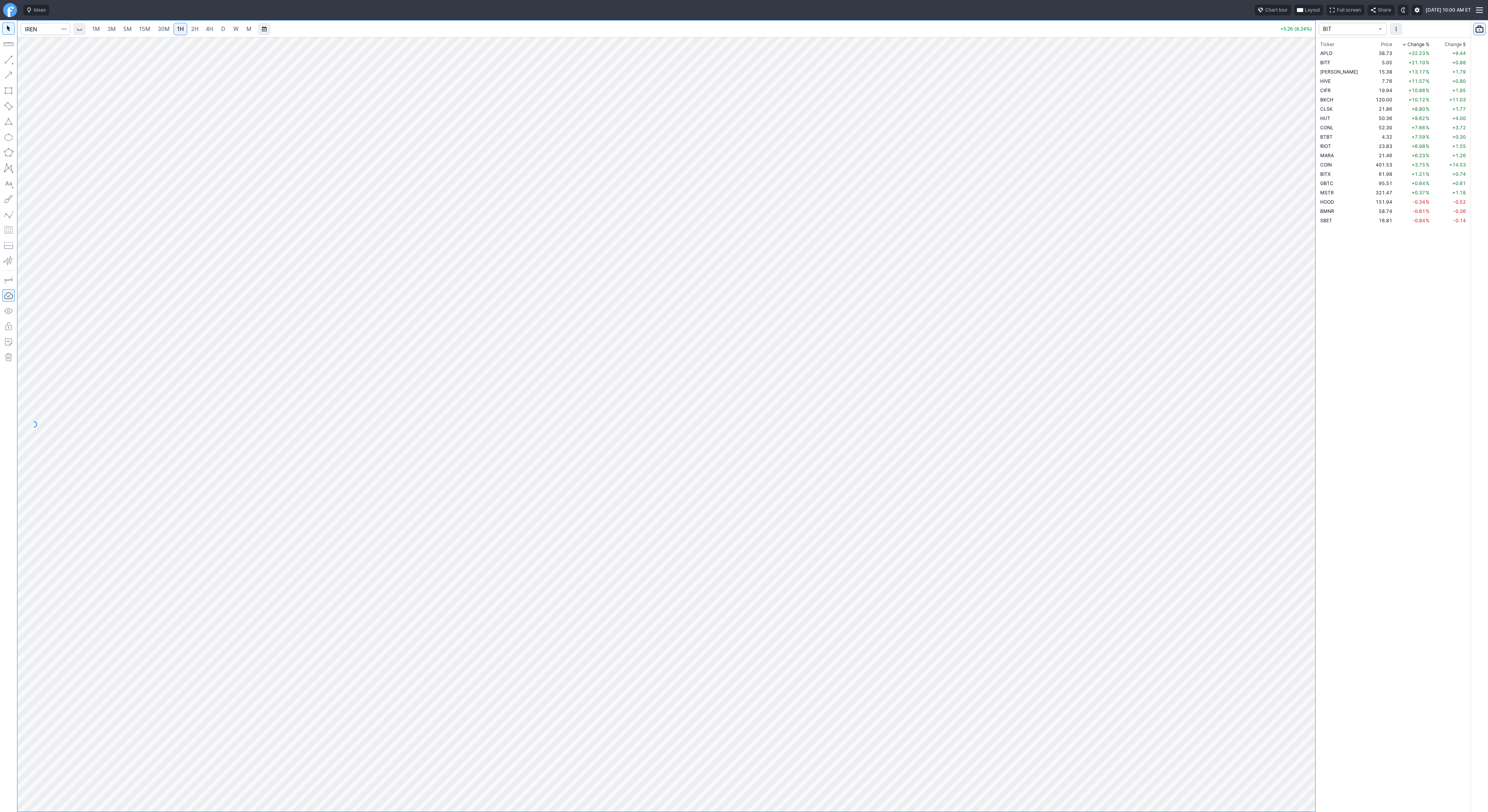
click at [222, 31] on span "D" at bounding box center [223, 29] width 4 height 7
click at [238, 30] on link "W" at bounding box center [236, 29] width 13 height 13
click at [224, 29] on span "D" at bounding box center [223, 29] width 4 height 7
click at [207, 31] on span "4H" at bounding box center [209, 29] width 7 height 7
click at [217, 29] on link "D" at bounding box center [223, 29] width 13 height 13
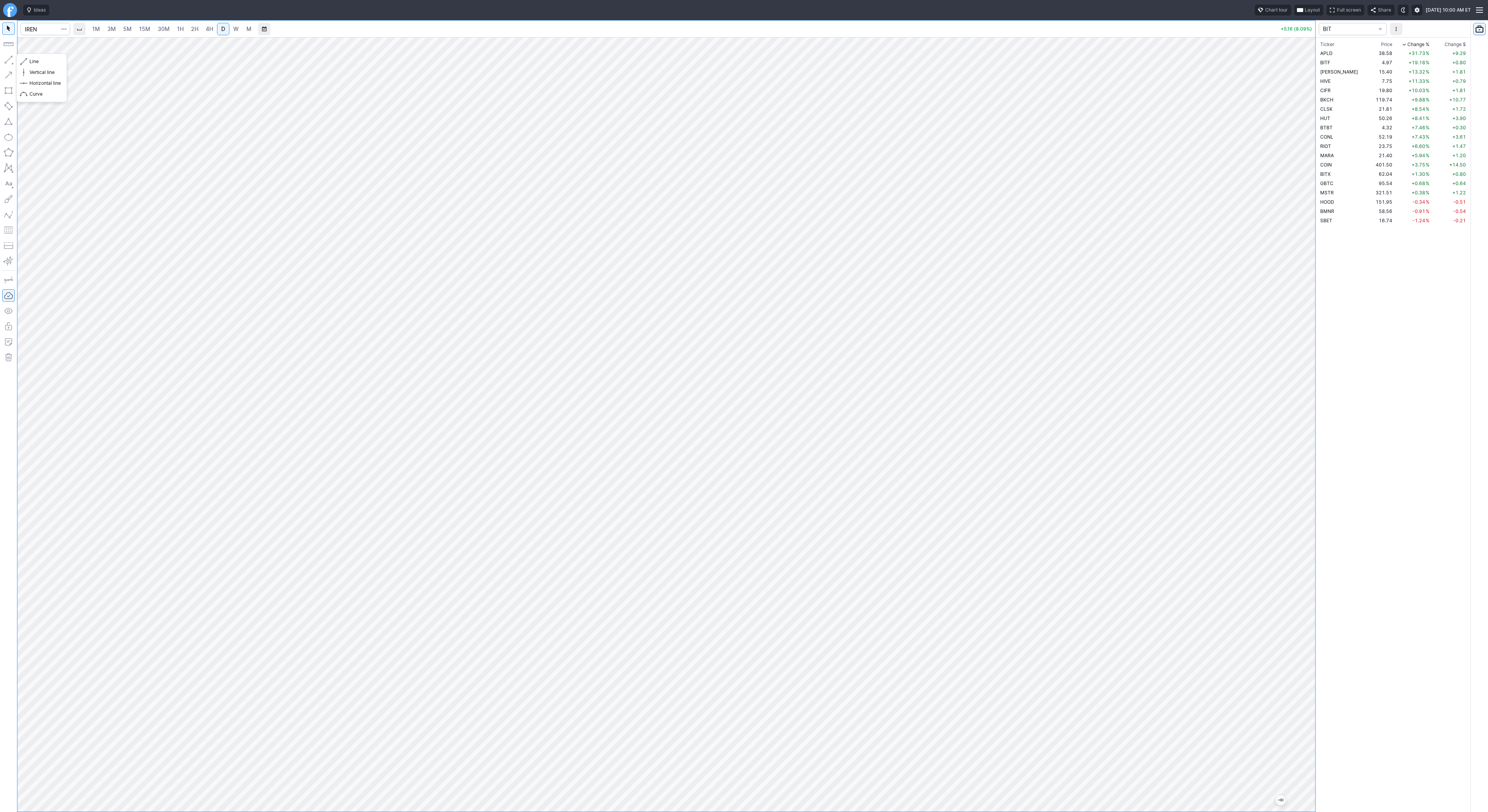
click at [7, 57] on button "button" at bounding box center [8, 59] width 13 height 13
click at [7, 58] on button "button" at bounding box center [8, 59] width 13 height 13
click at [50, 63] on span "Line" at bounding box center [46, 61] width 32 height 8
drag, startPoint x: 1307, startPoint y: 507, endPoint x: 1301, endPoint y: 547, distance: 40.4
click at [1303, 550] on div at bounding box center [1307, 422] width 16 height 756
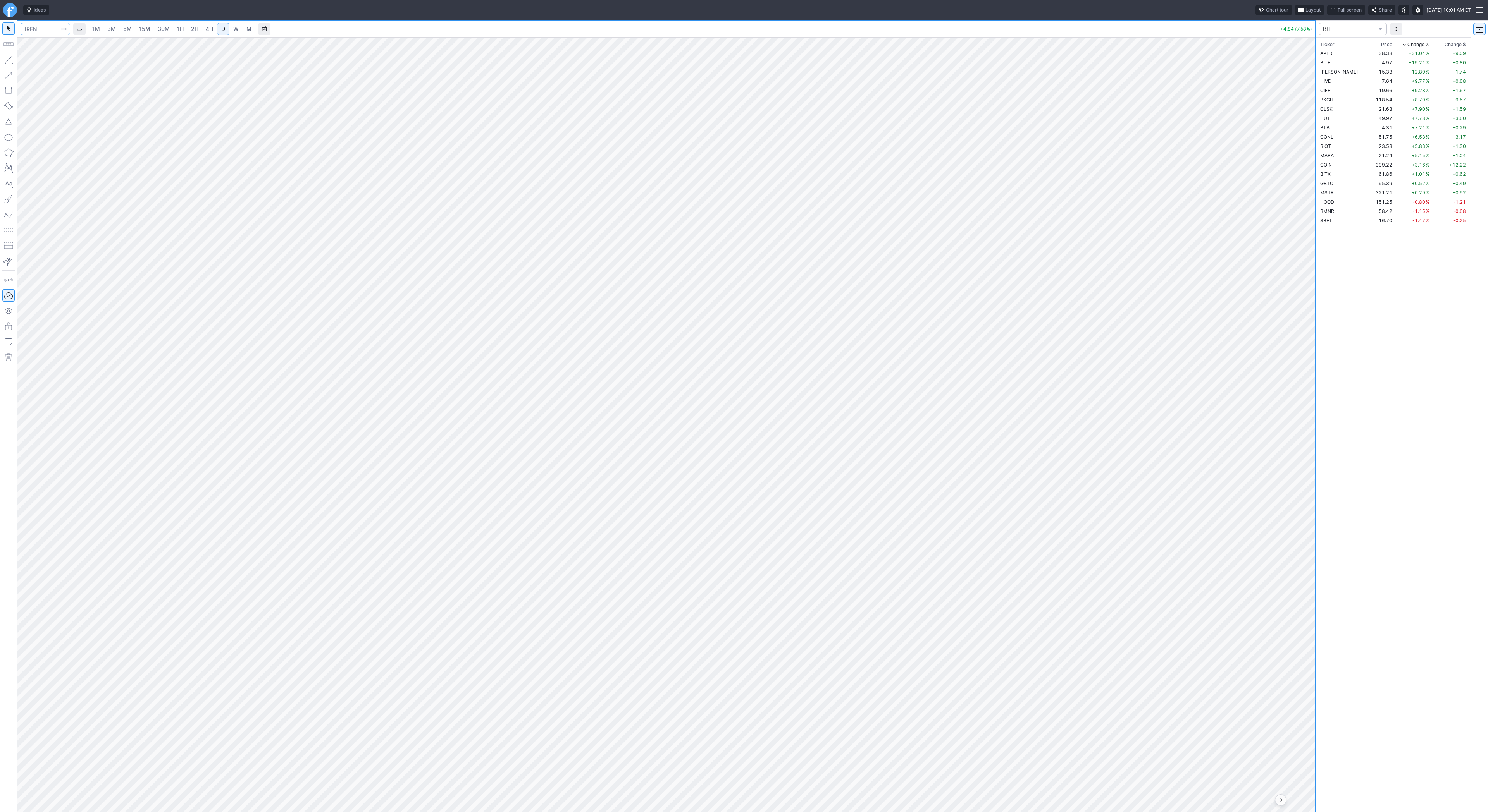
click at [36, 32] on input "Search" at bounding box center [46, 29] width 50 height 13
type input "path"
click at [125, 27] on span "5M" at bounding box center [127, 29] width 9 height 7
click at [152, 28] on link "15M" at bounding box center [145, 29] width 18 height 13
click at [173, 29] on link "1H" at bounding box center [180, 29] width 14 height 13
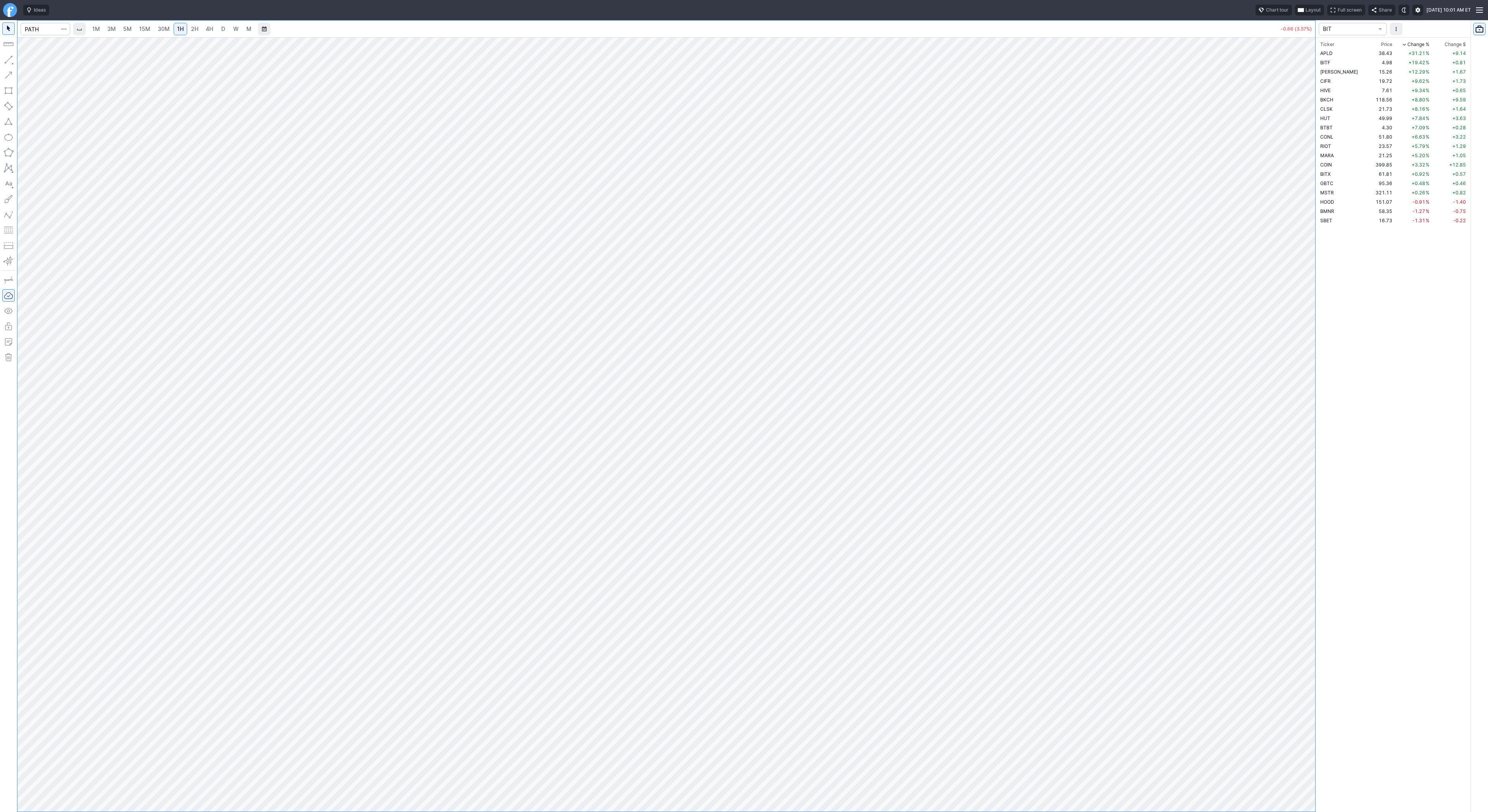
click at [185, 29] on link "1H" at bounding box center [180, 29] width 14 height 13
click at [195, 31] on span "2H" at bounding box center [194, 29] width 7 height 7
click at [206, 29] on span "4H" at bounding box center [209, 29] width 7 height 7
click at [213, 30] on link "4H" at bounding box center [209, 29] width 14 height 13
click at [222, 32] on span "D" at bounding box center [223, 29] width 5 height 8
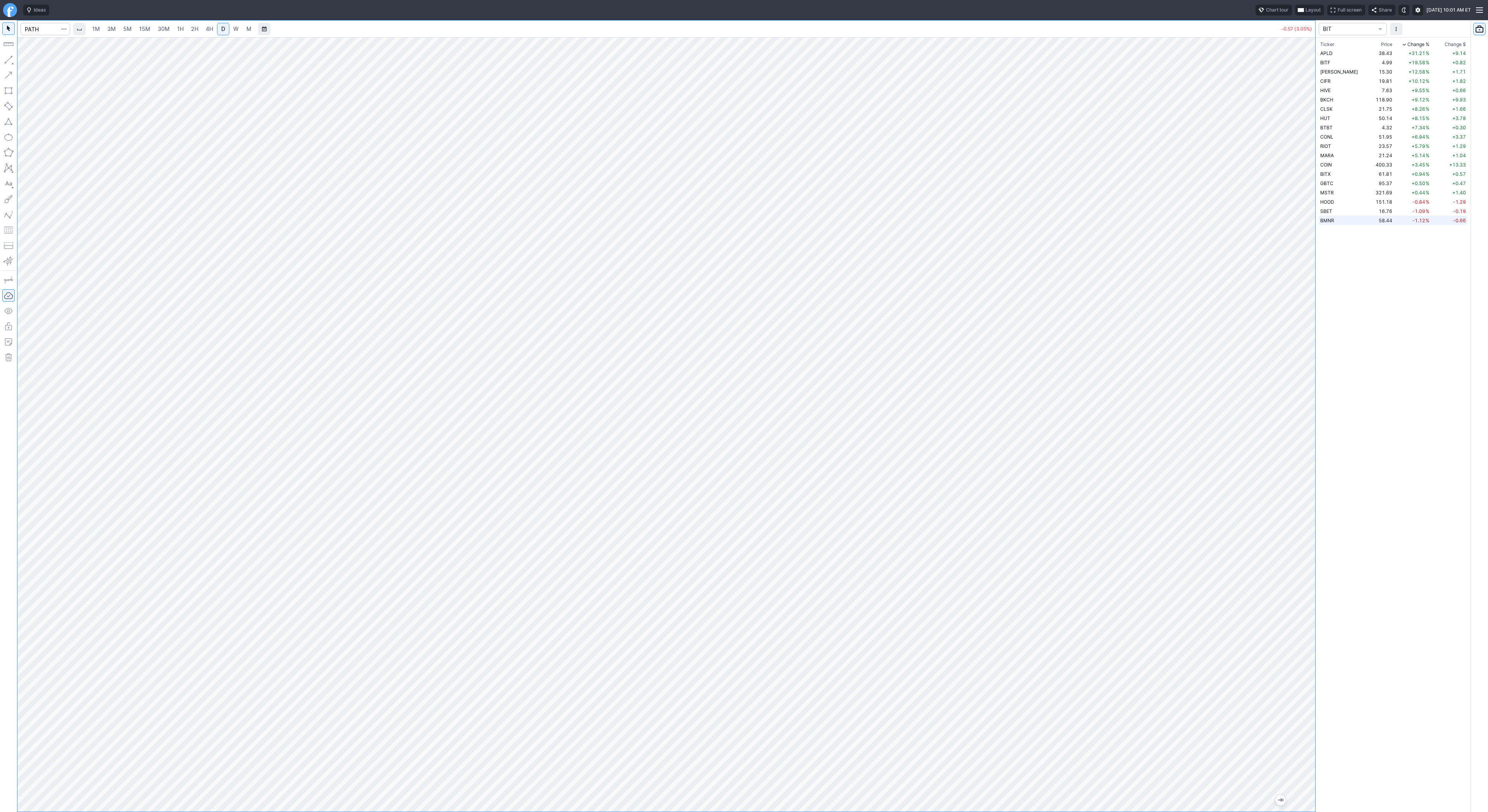
click at [1332, 219] on span "BMNR" at bounding box center [1328, 221] width 14 height 6
click at [43, 30] on input "Search" at bounding box center [46, 29] width 50 height 13
type input "iren"
drag, startPoint x: 1305, startPoint y: 385, endPoint x: 1304, endPoint y: 349, distance: 36.0
click at [1304, 349] on div at bounding box center [1307, 422] width 16 height 756
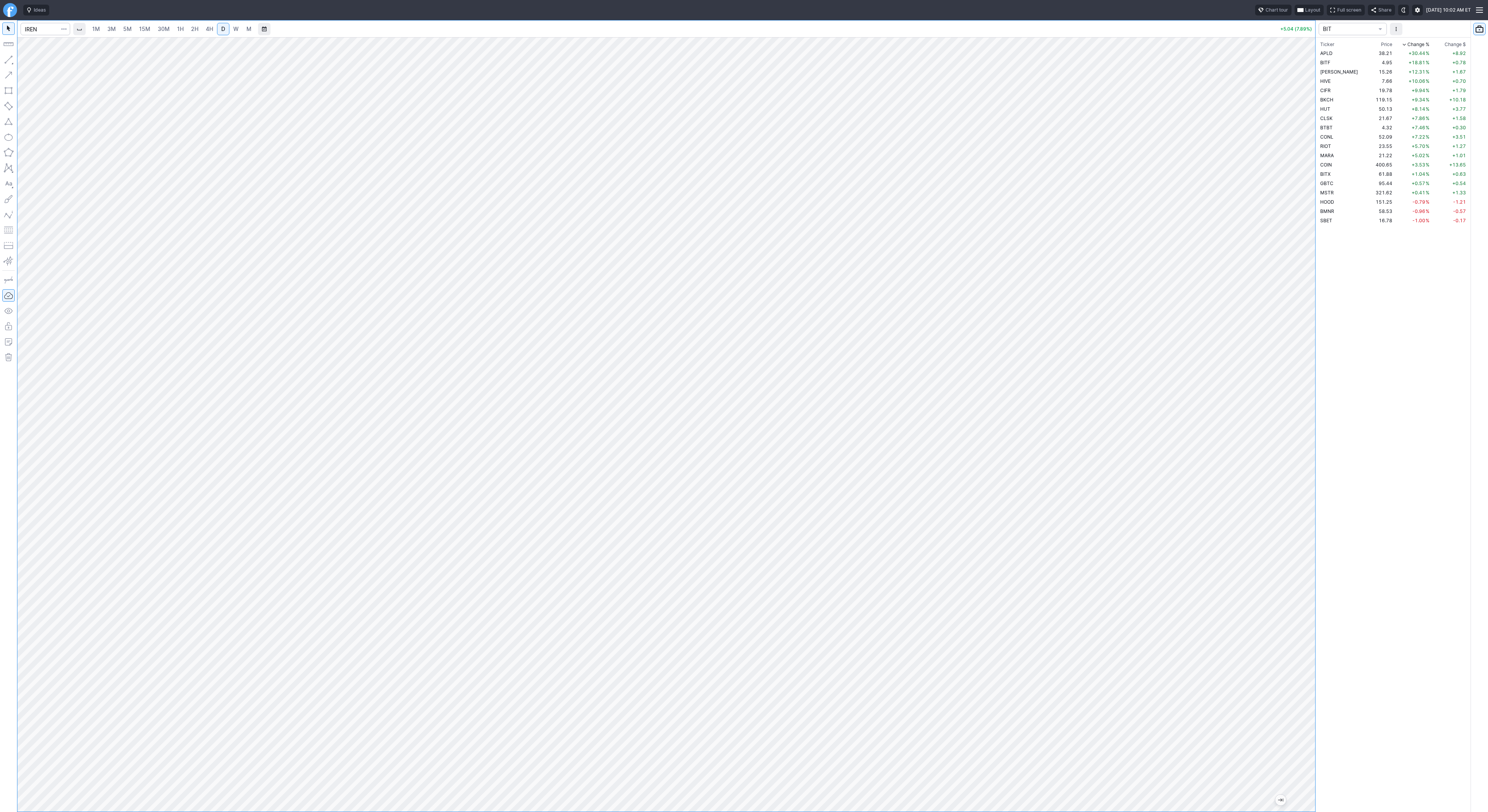
drag, startPoint x: 1314, startPoint y: 609, endPoint x: 1316, endPoint y: 513, distance: 96.0
click at [1316, 513] on div "1M 3M 5M 15M 30M 1H 2H 4H D W M +5.04 (7.89%) BIT Ticker Price Chg.% Change % C…" at bounding box center [744, 416] width 1488 height 792
click at [33, 60] on span "Line" at bounding box center [46, 61] width 32 height 8
click at [8, 60] on button "button" at bounding box center [8, 59] width 13 height 13
click at [45, 33] on input "Search" at bounding box center [46, 29] width 50 height 13
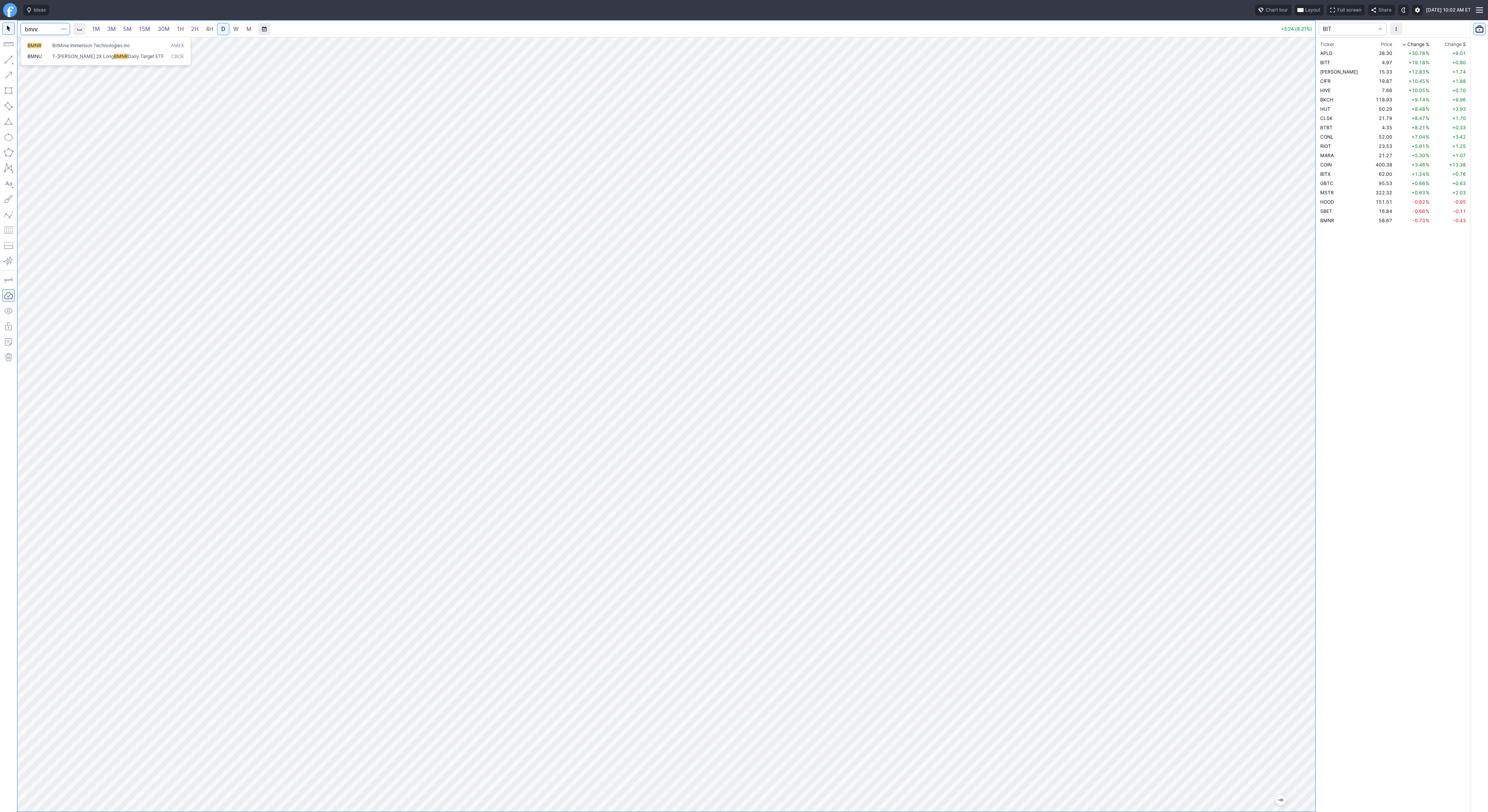
type input "bmnr"
click at [191, 28] on span "2H" at bounding box center [194, 29] width 7 height 7
click at [10, 60] on button "button" at bounding box center [8, 59] width 13 height 13
click at [28, 61] on button "Line" at bounding box center [42, 61] width 46 height 11
click at [38, 60] on span "Line" at bounding box center [46, 61] width 32 height 8
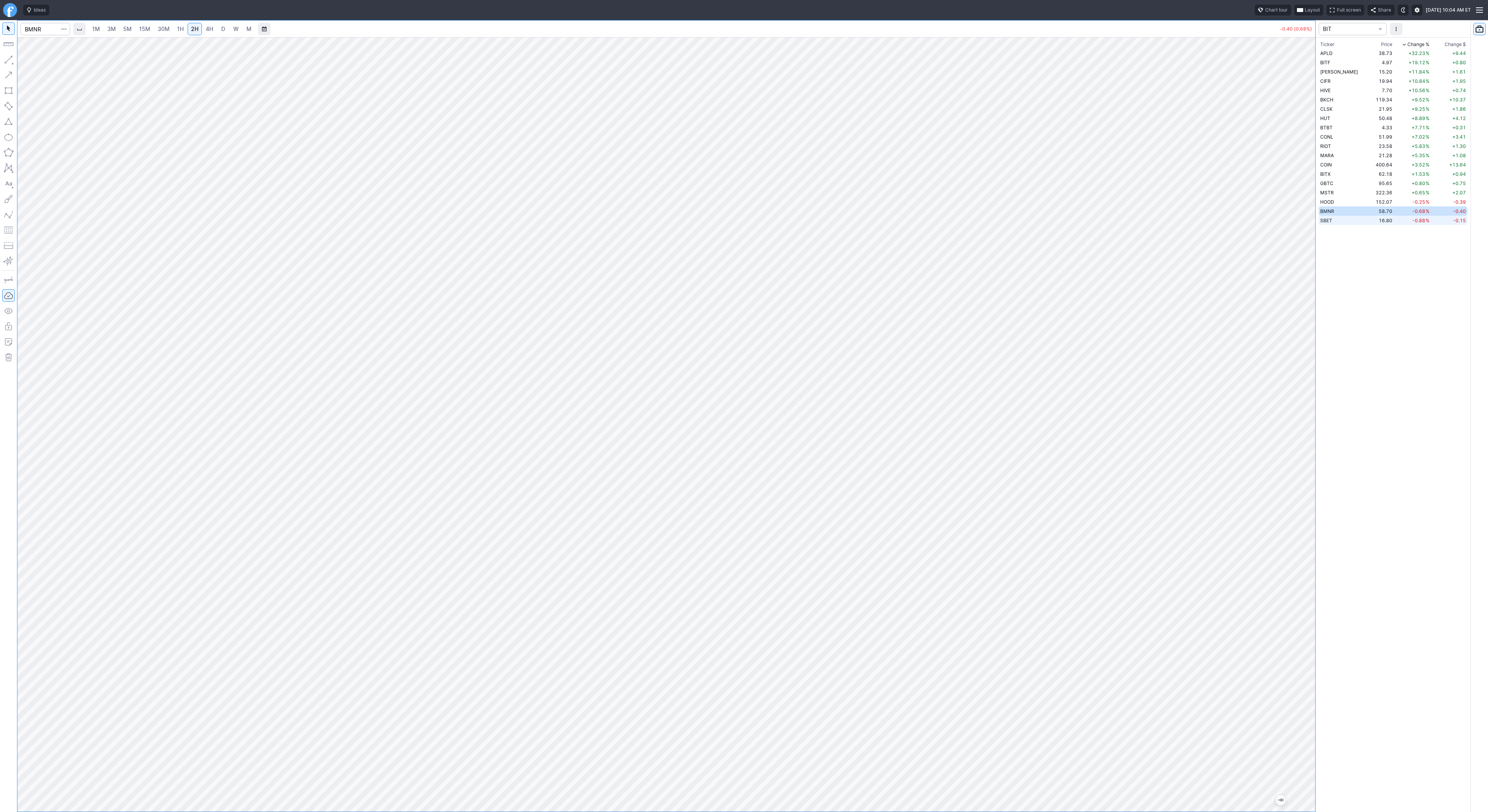
click at [1394, 219] on td "-0.88 %" at bounding box center [1413, 220] width 38 height 9
click at [8, 58] on button "button" at bounding box center [8, 59] width 13 height 13
click at [5, 58] on button "button" at bounding box center [8, 59] width 13 height 13
drag, startPoint x: 30, startPoint y: 61, endPoint x: 32, endPoint y: 64, distance: 3.6
click at [31, 62] on div "Line Vertical line Horizontal line Curve" at bounding box center [41, 77] width 51 height 49
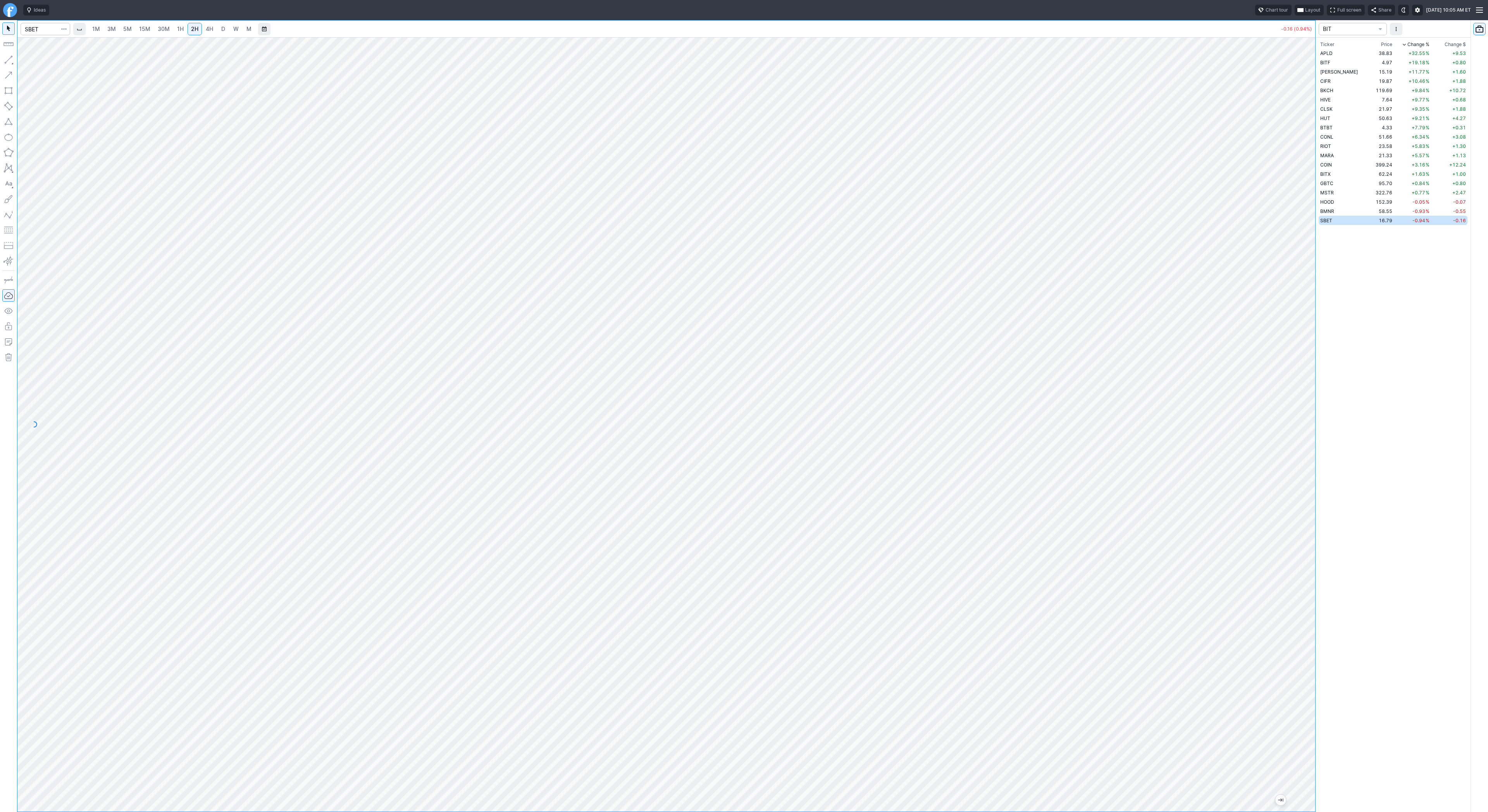
click at [180, 30] on span "1H" at bounding box center [180, 29] width 7 height 7
click at [43, 62] on span "Line" at bounding box center [46, 61] width 32 height 8
click at [31, 61] on span "Line" at bounding box center [46, 61] width 32 height 8
drag, startPoint x: 43, startPoint y: 61, endPoint x: 53, endPoint y: 88, distance: 28.8
click at [43, 62] on span "Line" at bounding box center [46, 61] width 32 height 8
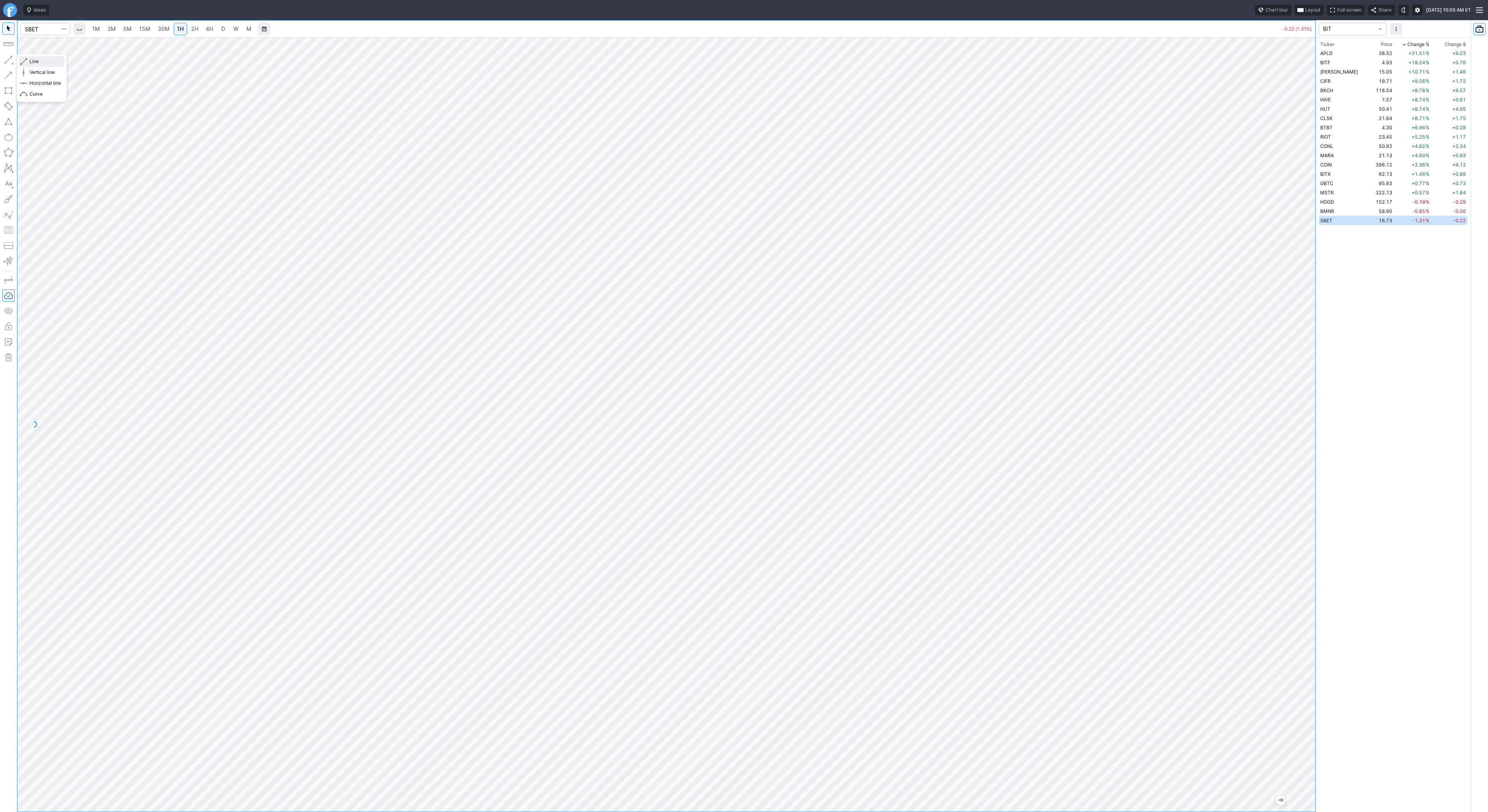
click at [40, 58] on span "Line" at bounding box center [46, 61] width 32 height 8
click at [109, 29] on span "3M" at bounding box center [111, 29] width 9 height 7
click at [158, 31] on span "30M" at bounding box center [163, 29] width 12 height 7
click at [1349, 210] on td "BMNR" at bounding box center [1343, 210] width 51 height 9
click at [1337, 203] on td "HOOD" at bounding box center [1343, 201] width 51 height 9
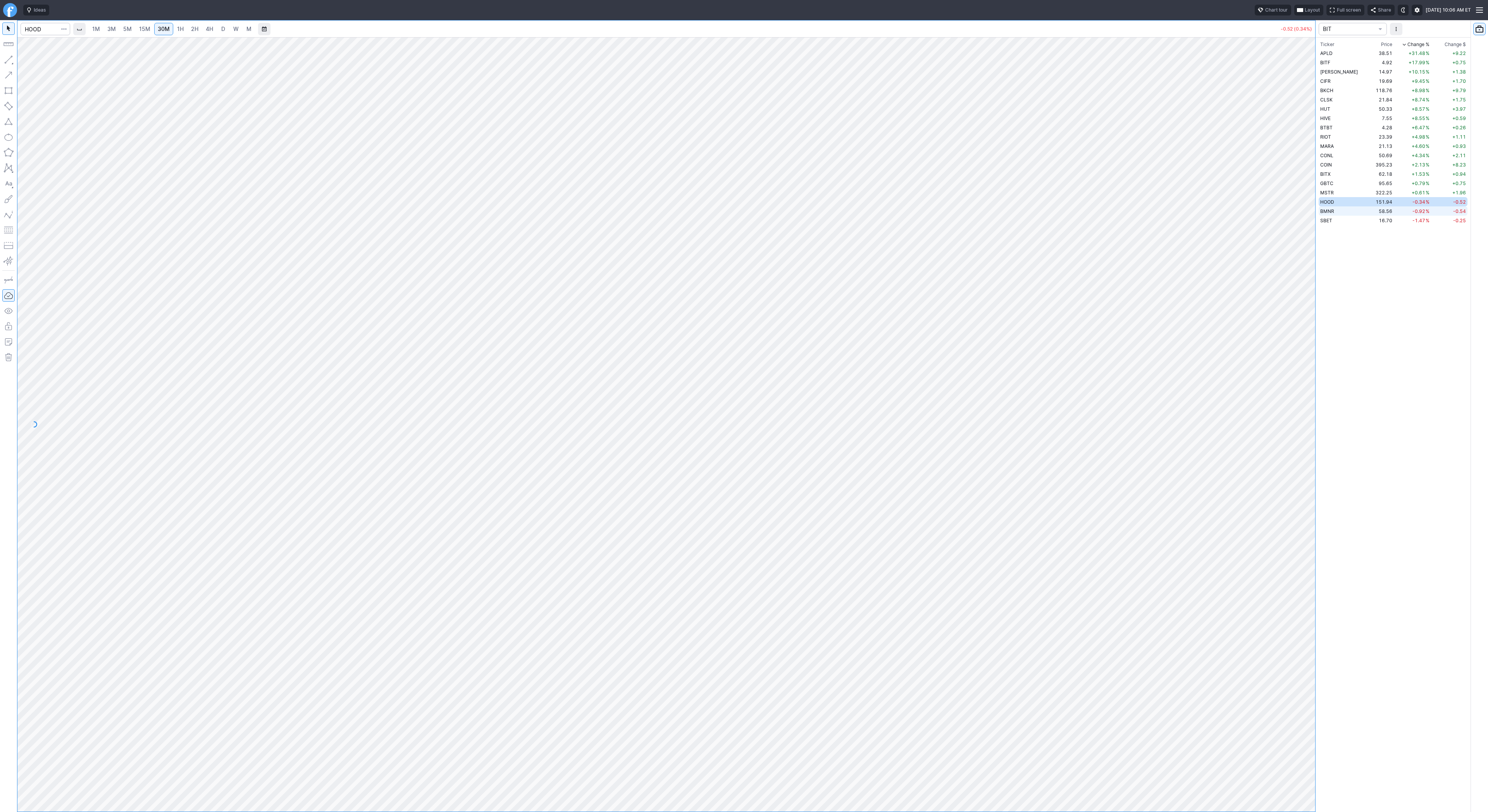
click at [1338, 210] on td "BMNR" at bounding box center [1343, 210] width 51 height 9
click at [1379, 64] on td "4.93" at bounding box center [1381, 61] width 25 height 9
